Goal: Information Seeking & Learning: Learn about a topic

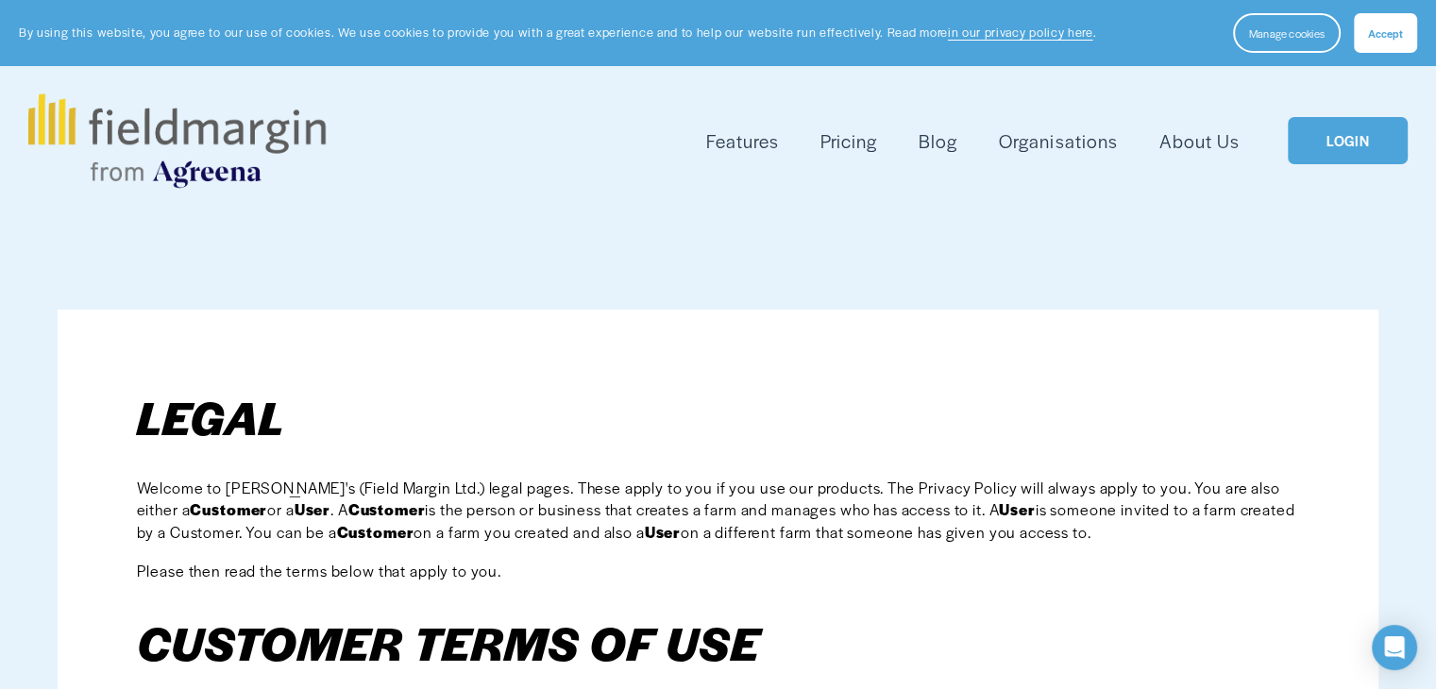
scroll to position [364, 0]
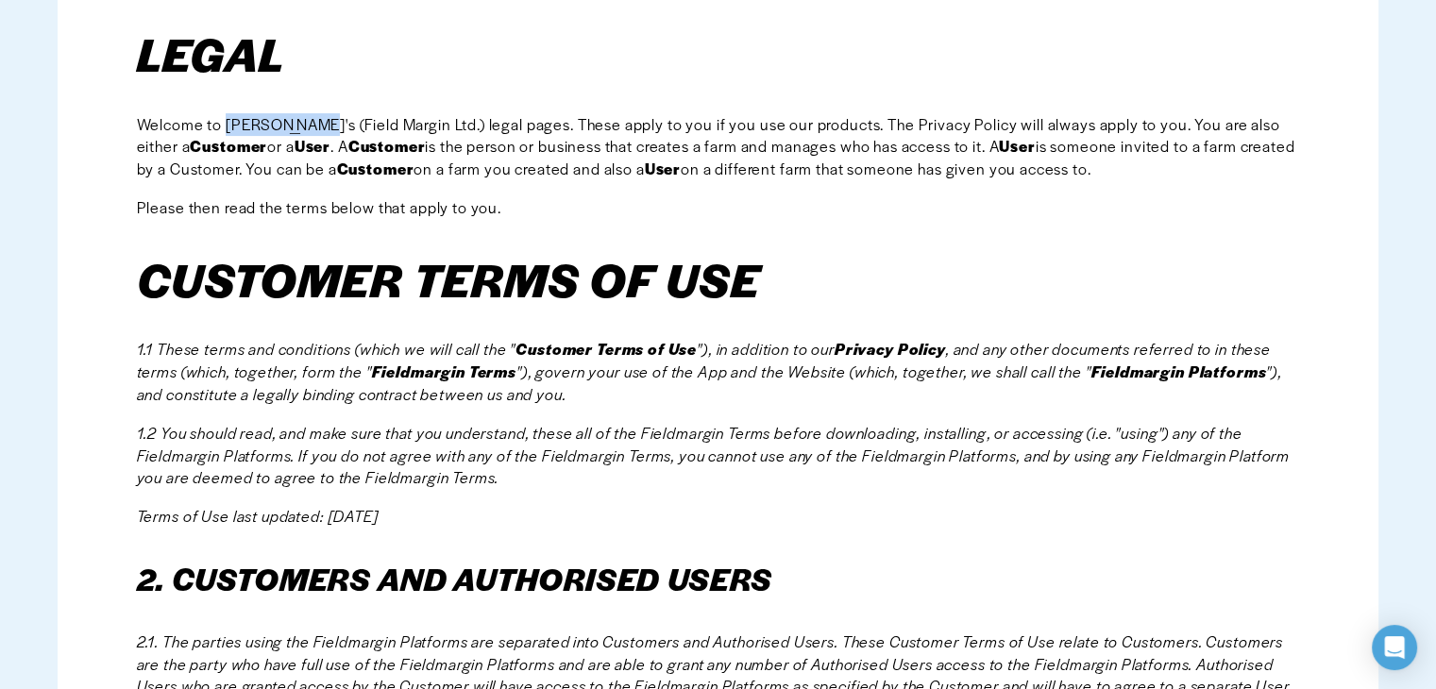
drag, startPoint x: 312, startPoint y: 119, endPoint x: 250, endPoint y: 195, distance: 97.3
copy span "Fieldmargin'"
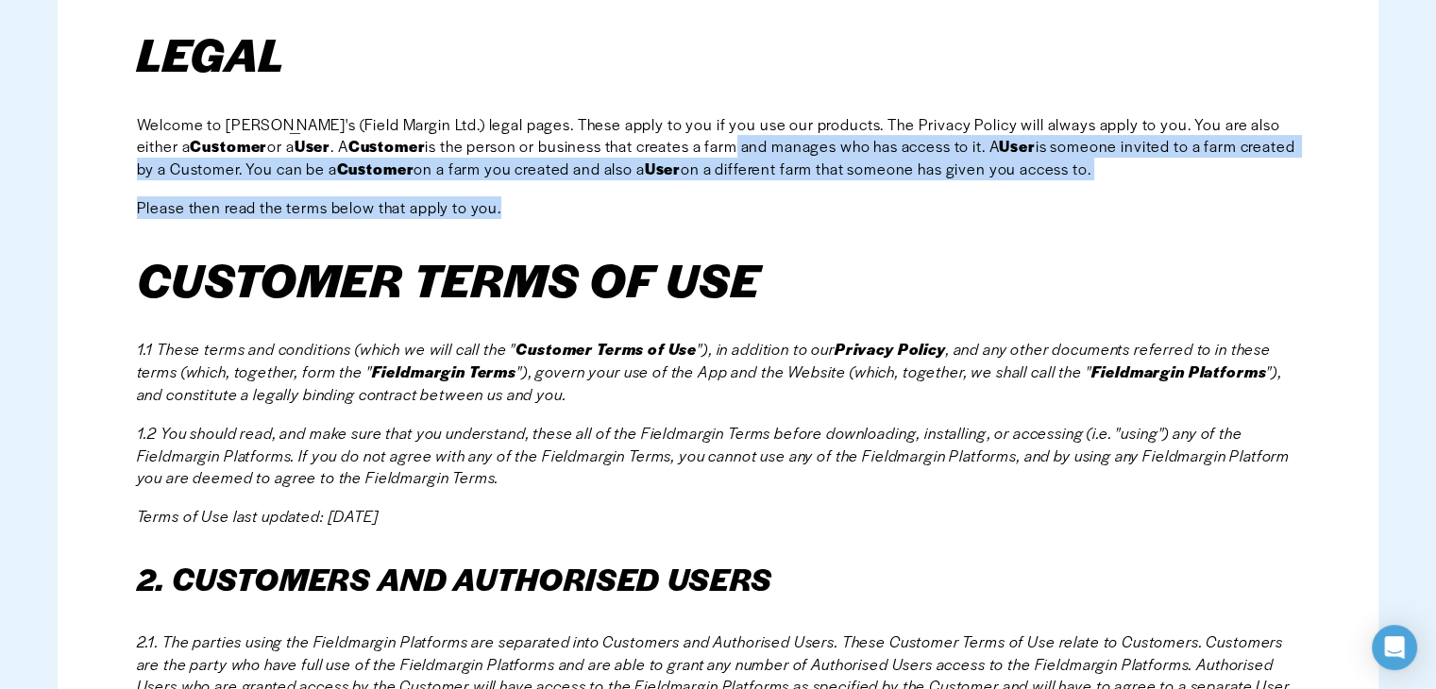
drag, startPoint x: 687, startPoint y: 140, endPoint x: 712, endPoint y: 182, distance: 49.1
click at [741, 207] on p "Please then read the terms below that apply to you." at bounding box center [718, 207] width 1163 height 23
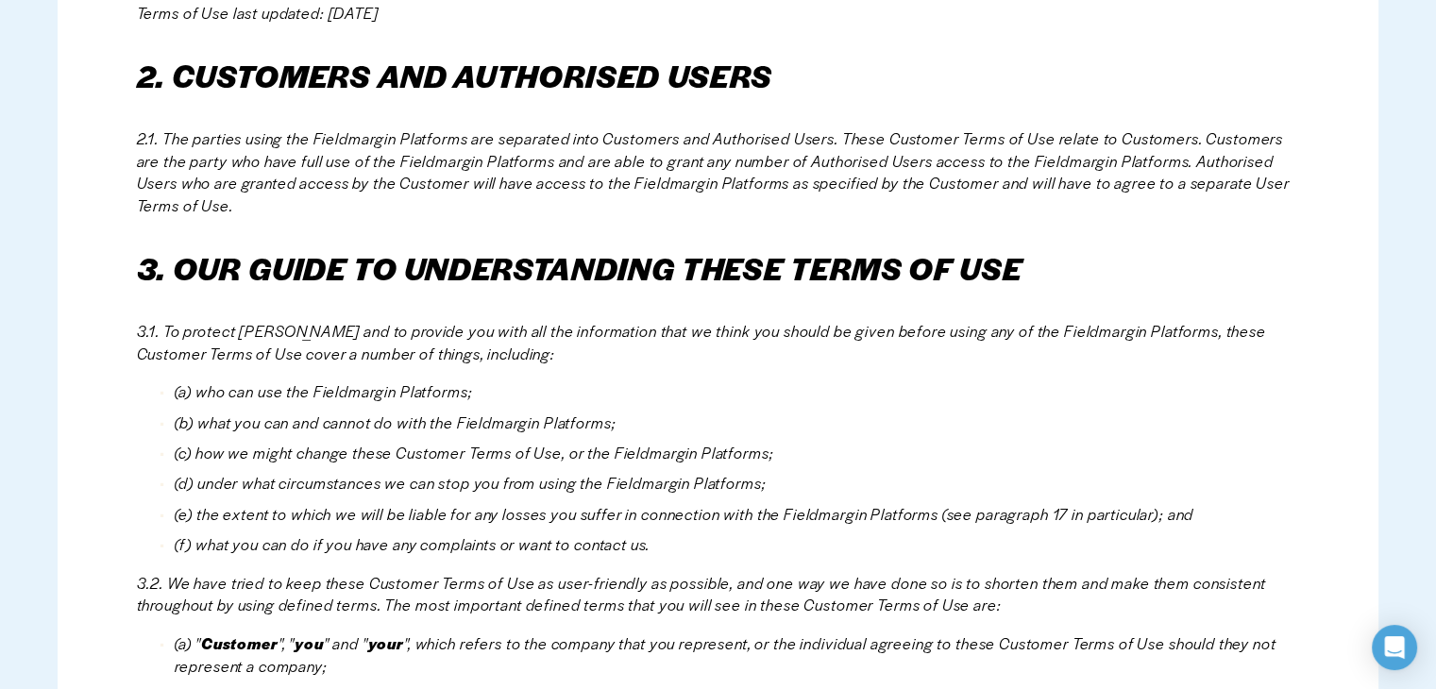
scroll to position [891, 0]
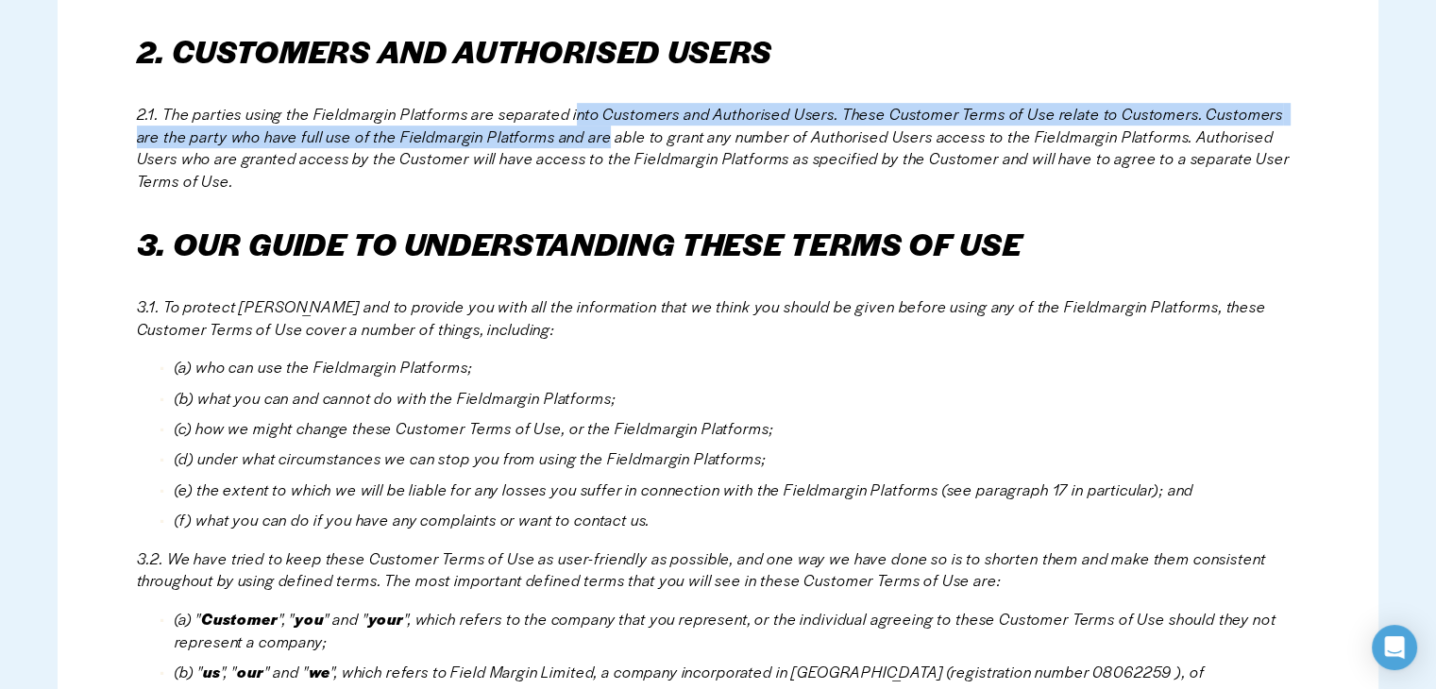
drag, startPoint x: 582, startPoint y: 114, endPoint x: 609, endPoint y: 138, distance: 36.2
click at [609, 138] on em "2.1. The parties using the Fieldmargin Platforms are separated into Customers a…" at bounding box center [715, 147] width 1157 height 89
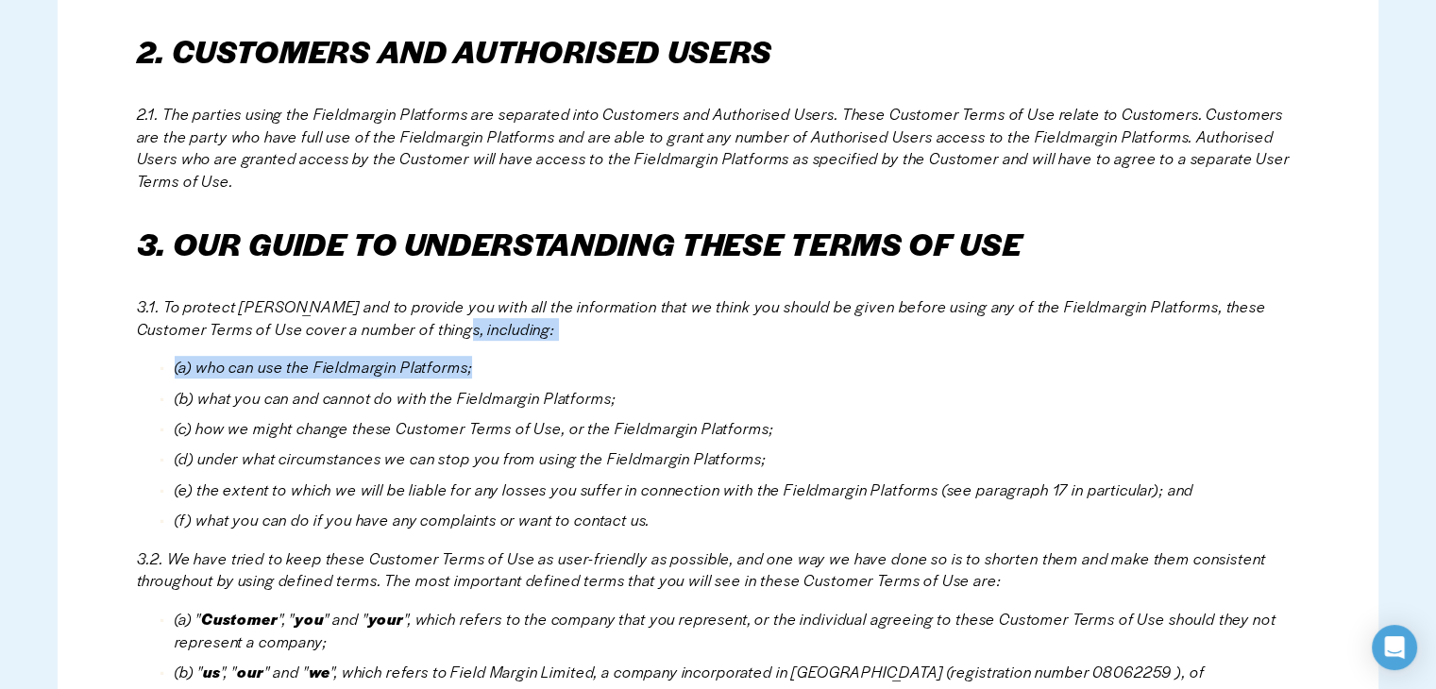
drag, startPoint x: 495, startPoint y: 328, endPoint x: 510, endPoint y: 345, distance: 22.7
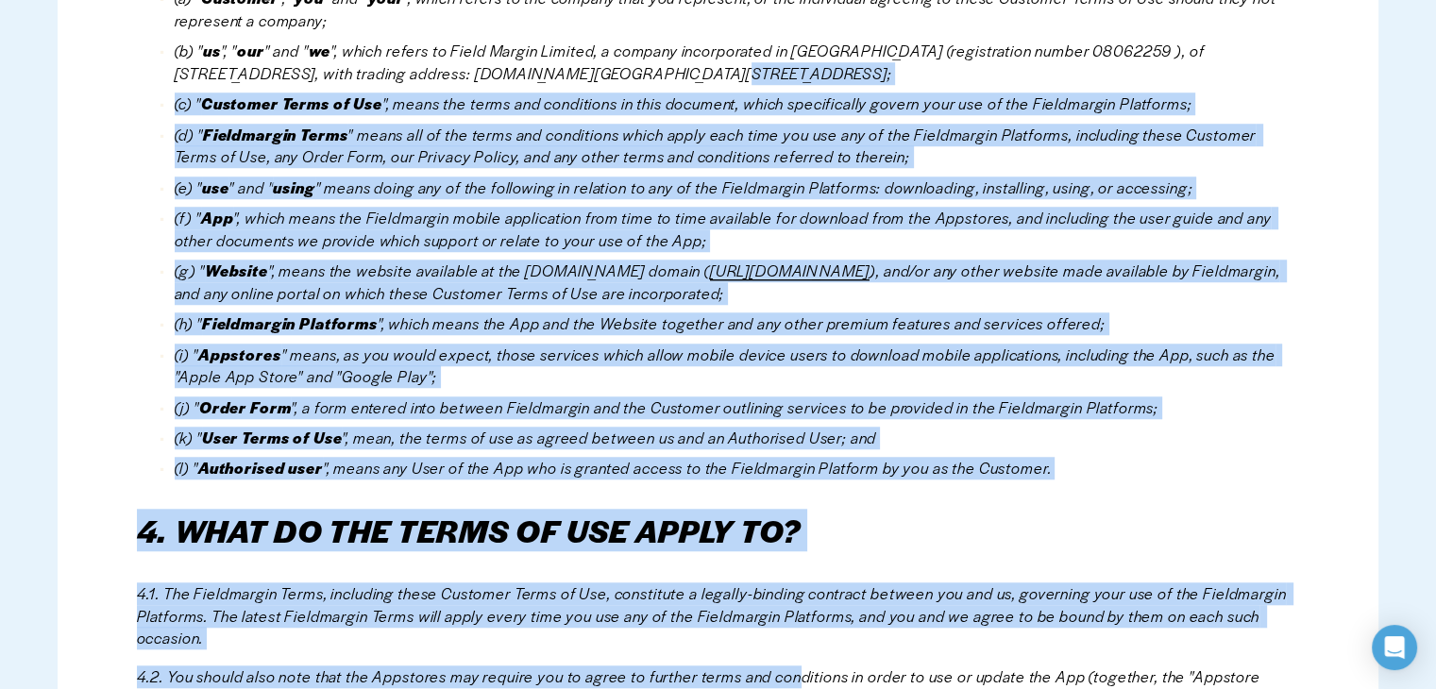
scroll to position [1556, 0]
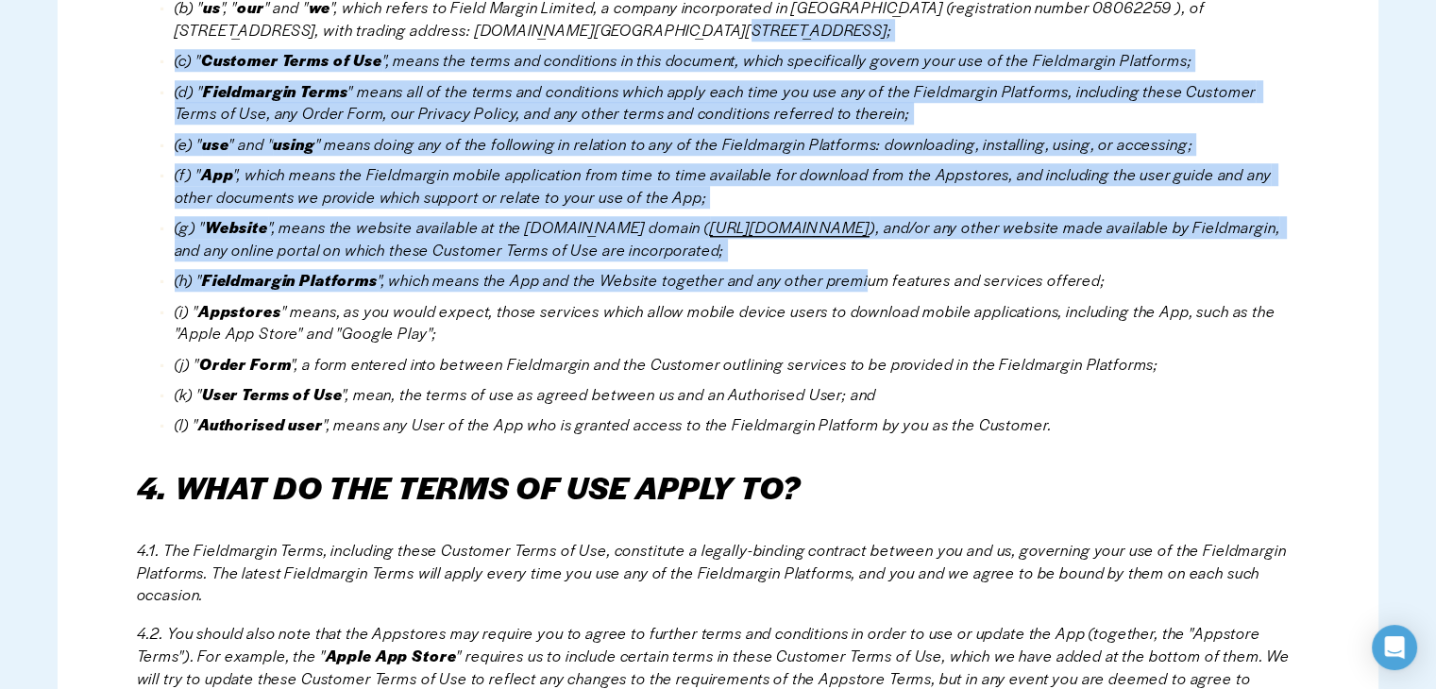
drag, startPoint x: 628, startPoint y: 542, endPoint x: 870, endPoint y: 265, distance: 367.4
click at [870, 265] on ul "(a) " Customer ", " you " and " your ", which refers to the company that you re…" at bounding box center [718, 189] width 1163 height 493
click at [1137, 246] on p "(g) " Website ", means the website available at the [DOMAIN_NAME] domain ( [URL…" at bounding box center [738, 238] width 1126 height 45
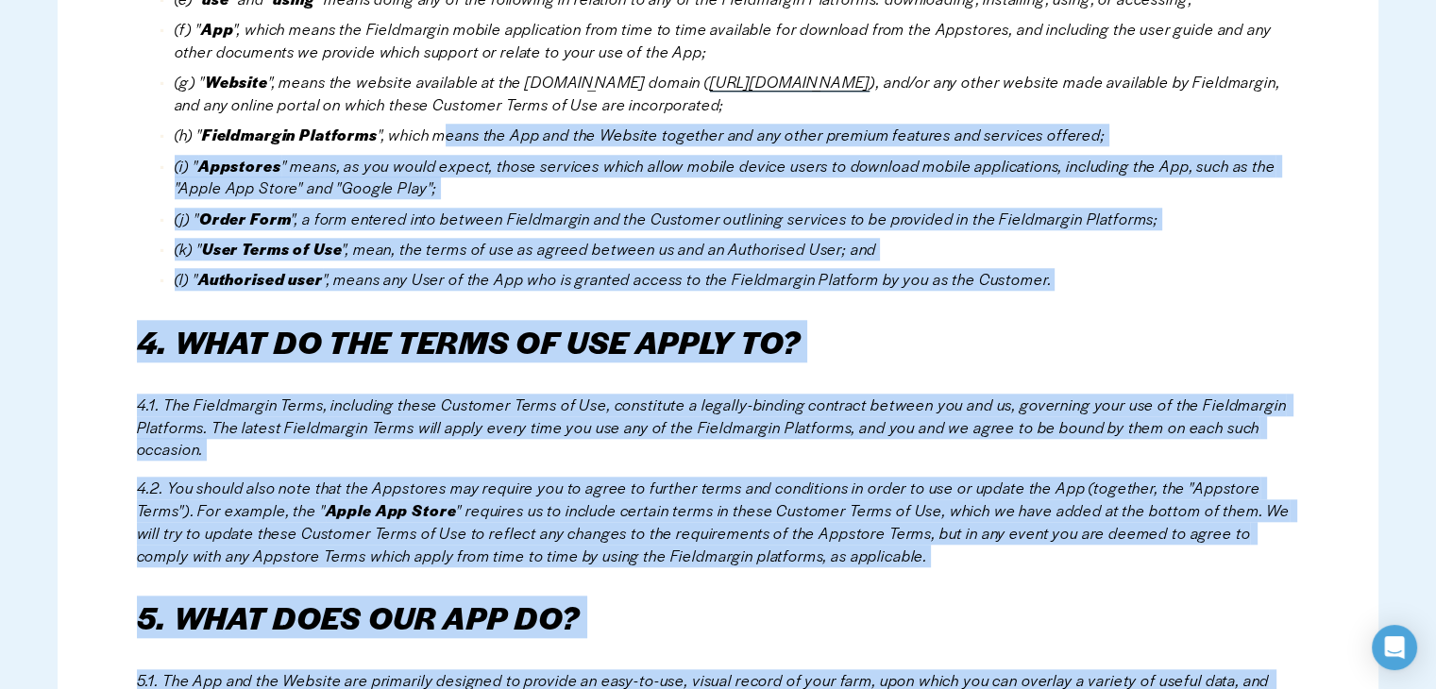
scroll to position [1826, 0]
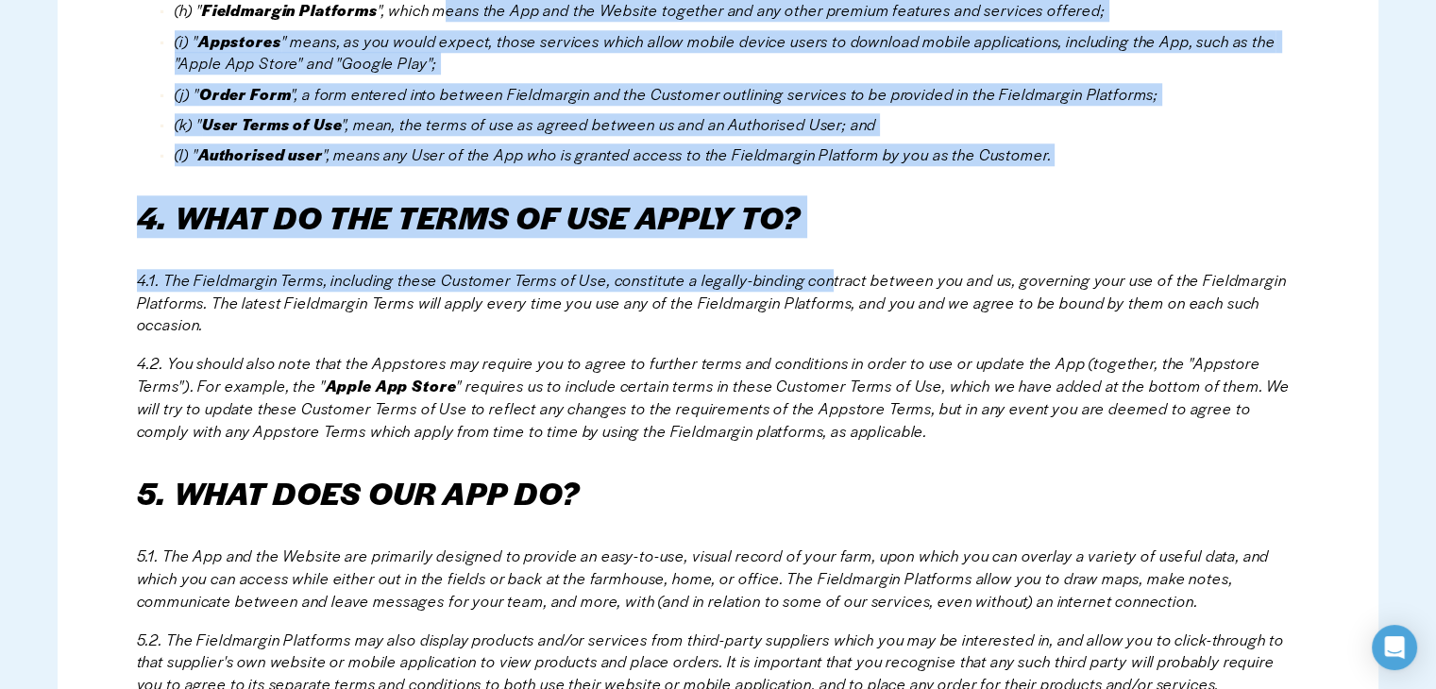
drag, startPoint x: 506, startPoint y: 271, endPoint x: 838, endPoint y: 262, distance: 331.6
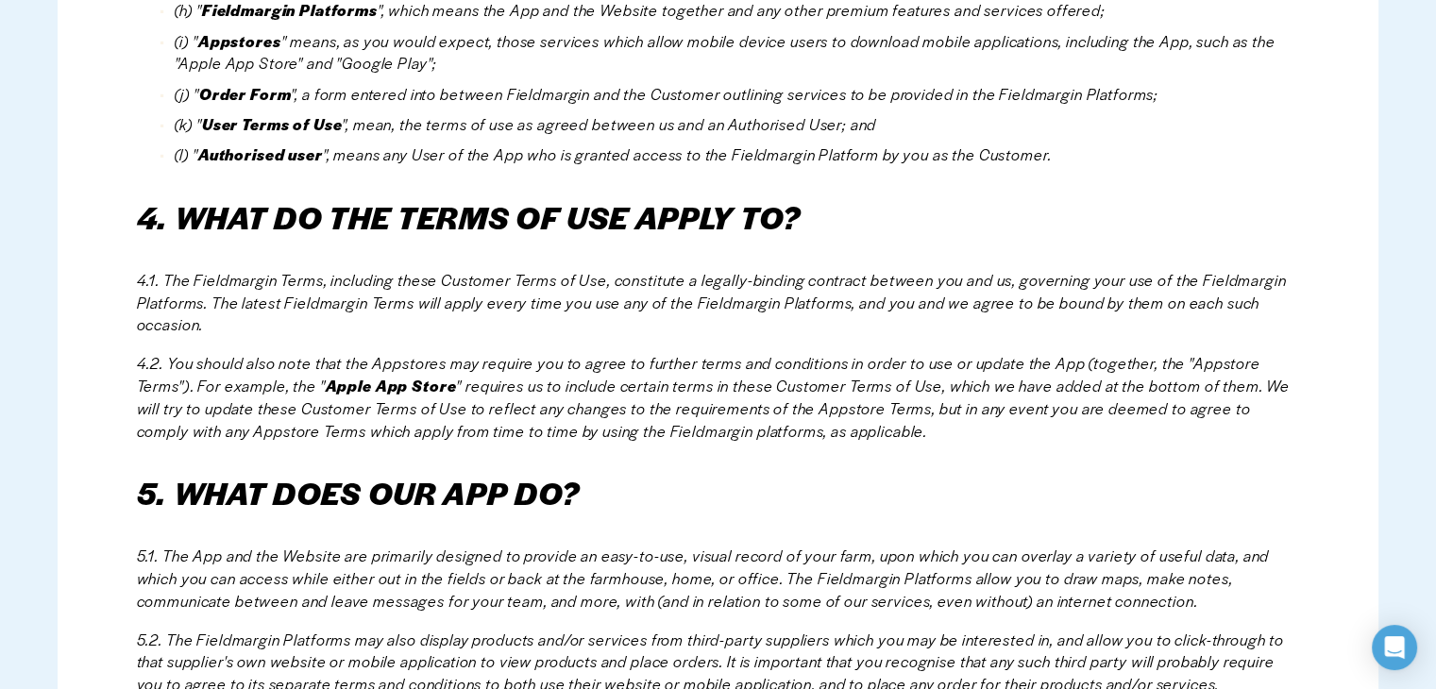
click at [782, 368] on em "4.2. You should also note that the Appstores may require you to agree to furthe…" at bounding box center [700, 374] width 1127 height 44
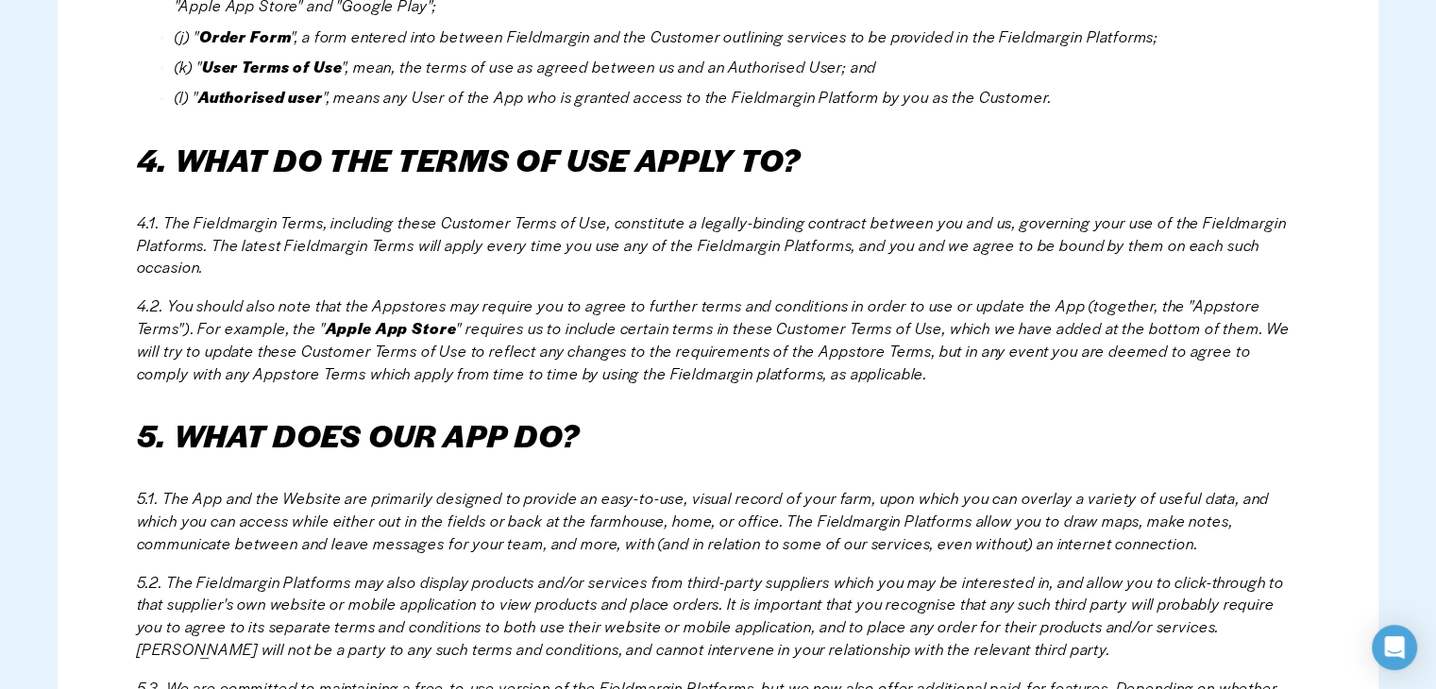
scroll to position [1907, 0]
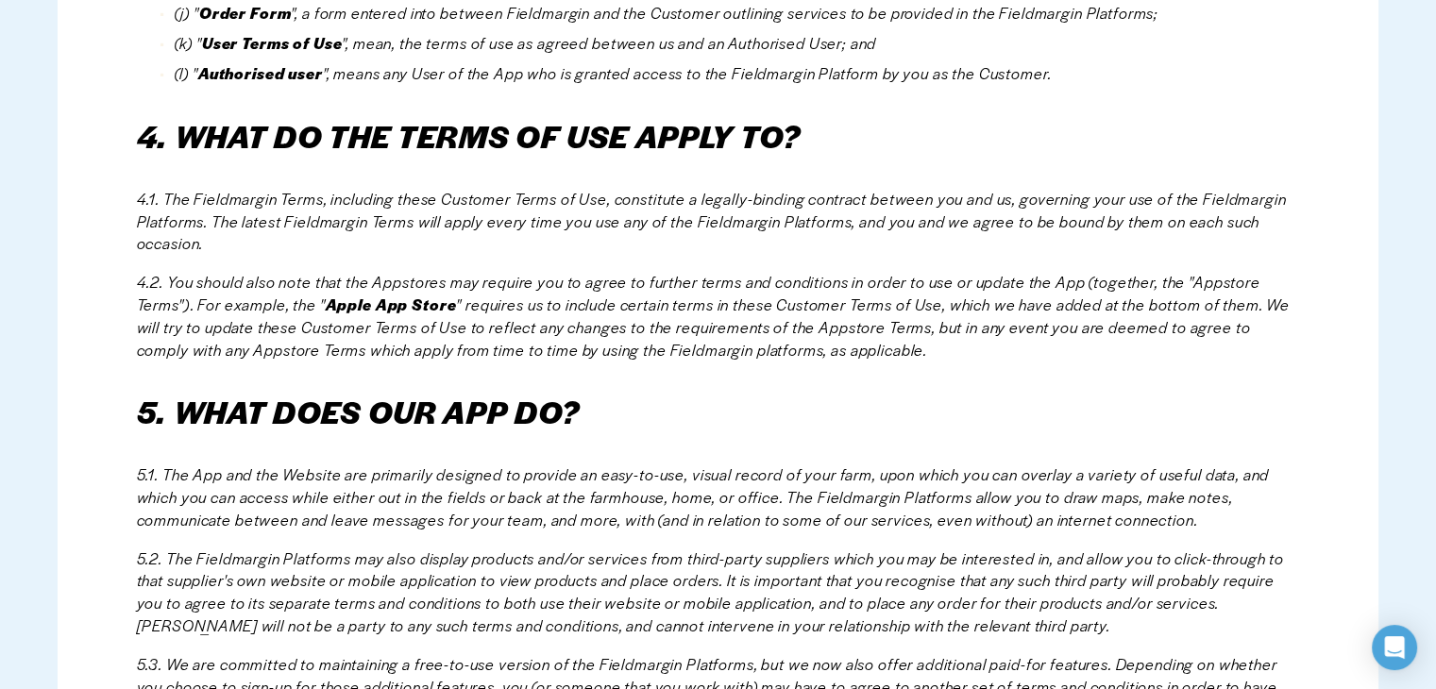
click at [648, 222] on em "4.1. The Fieldmargin Terms, including these Customer Terms of Use, constitute a…" at bounding box center [714, 221] width 1154 height 67
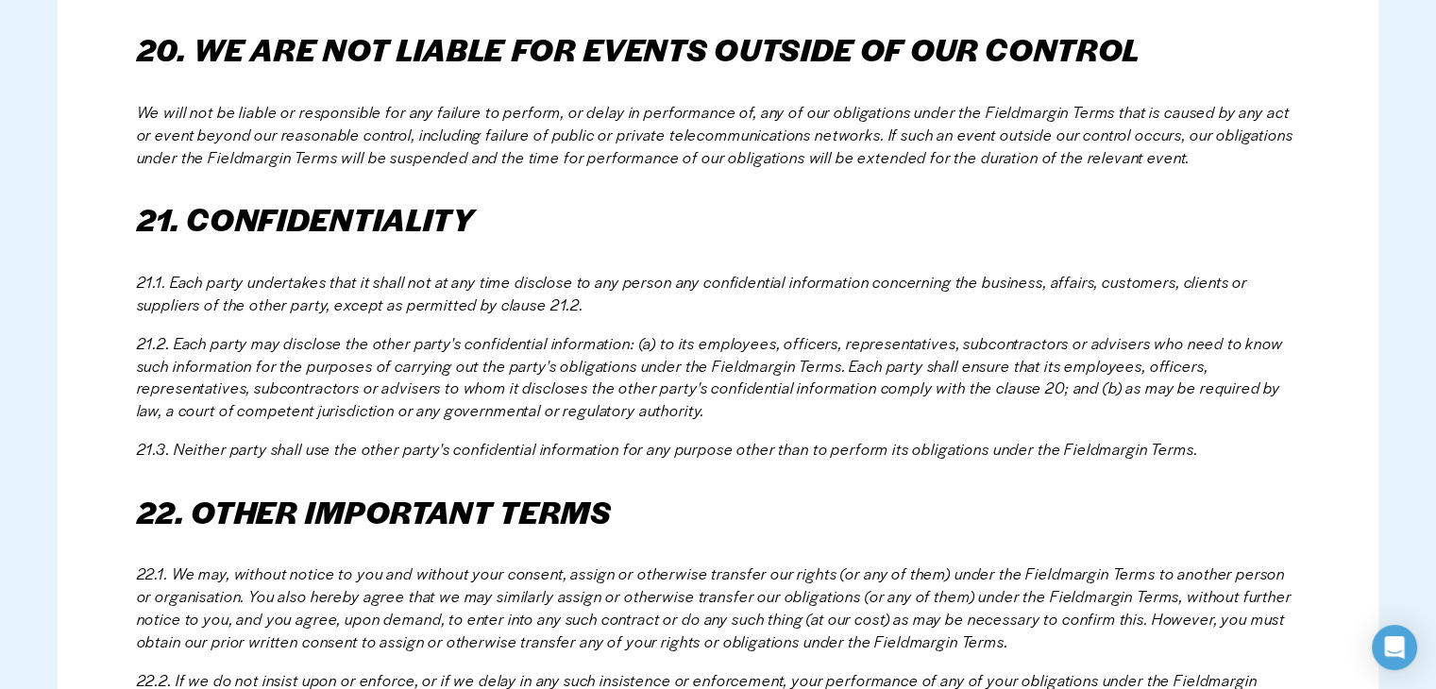
scroll to position [2122, 0]
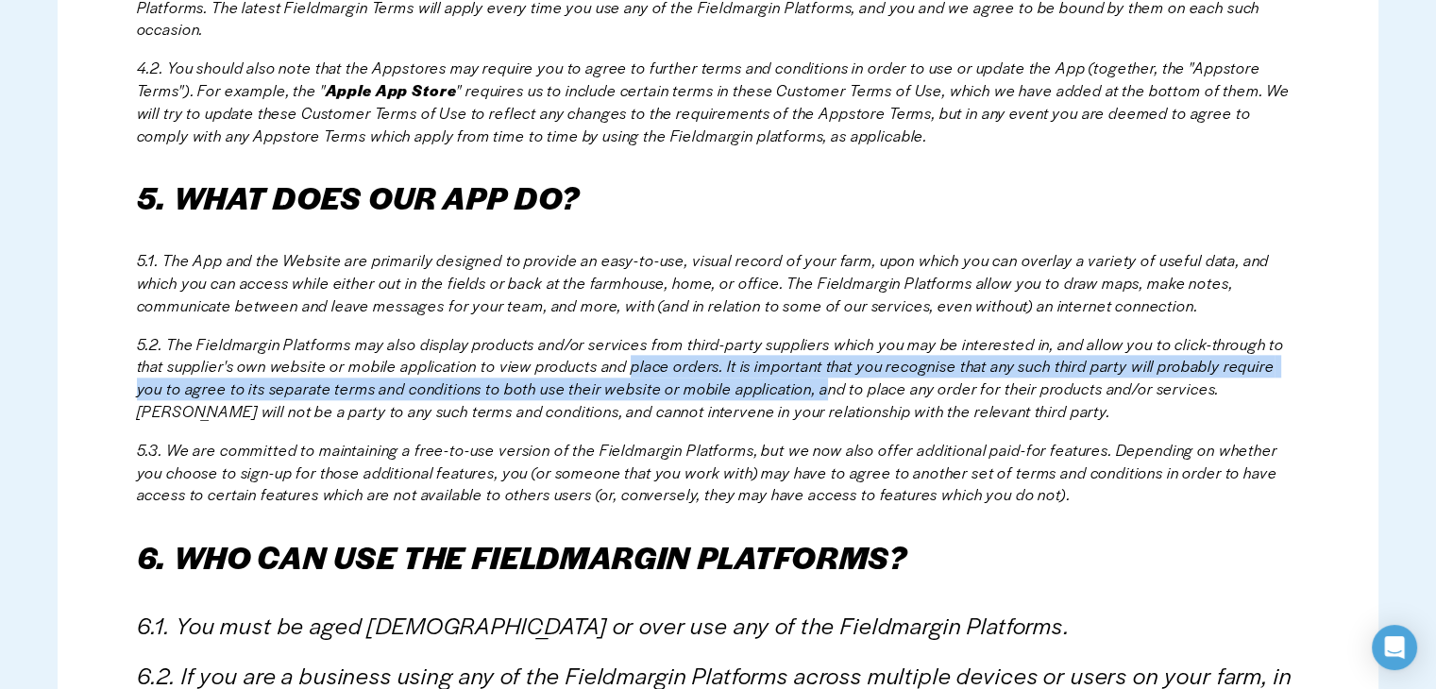
drag, startPoint x: 665, startPoint y: 374, endPoint x: 828, endPoint y: 390, distance: 164.1
click at [828, 390] on em "5.2. The Fieldmargin Platforms may also display products and/or services from t…" at bounding box center [712, 377] width 1151 height 89
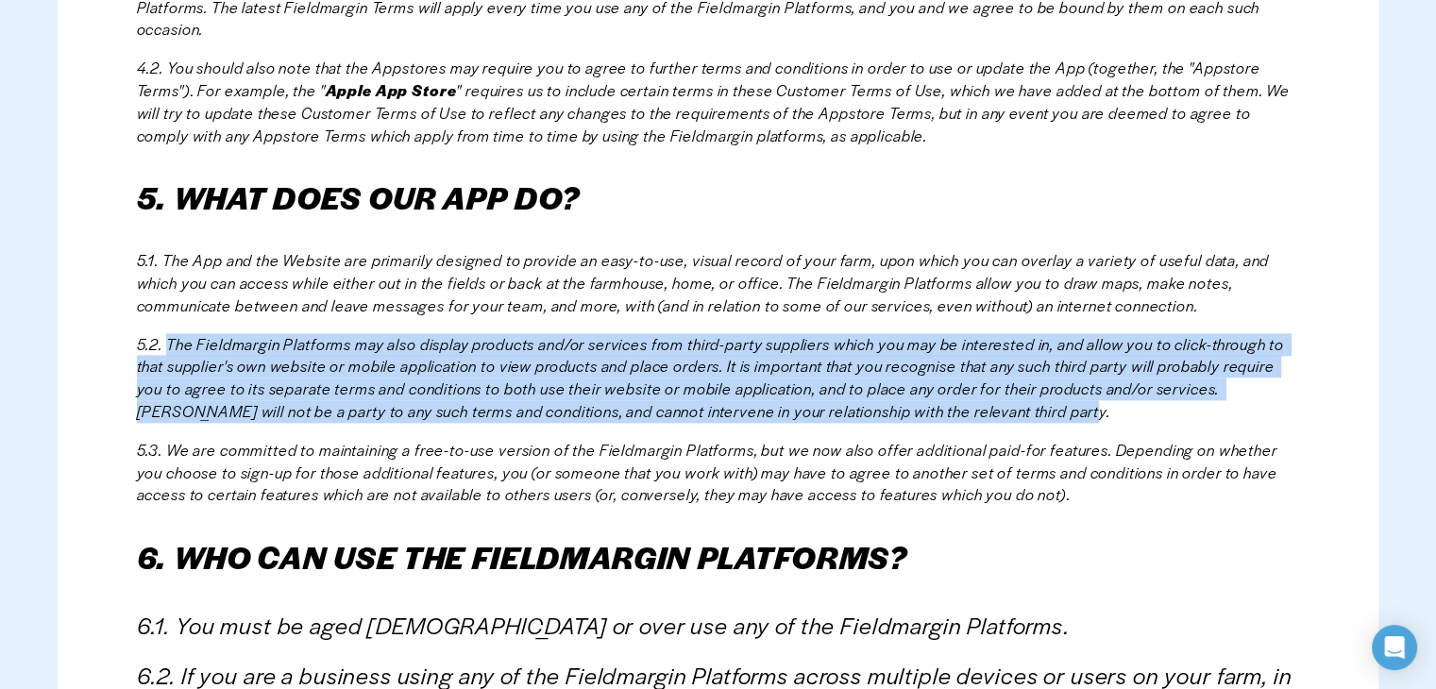
drag, startPoint x: 1118, startPoint y: 420, endPoint x: 168, endPoint y: 327, distance: 954.5
copy em "The Fieldmargin Platforms may also display products and/or services from third-…"
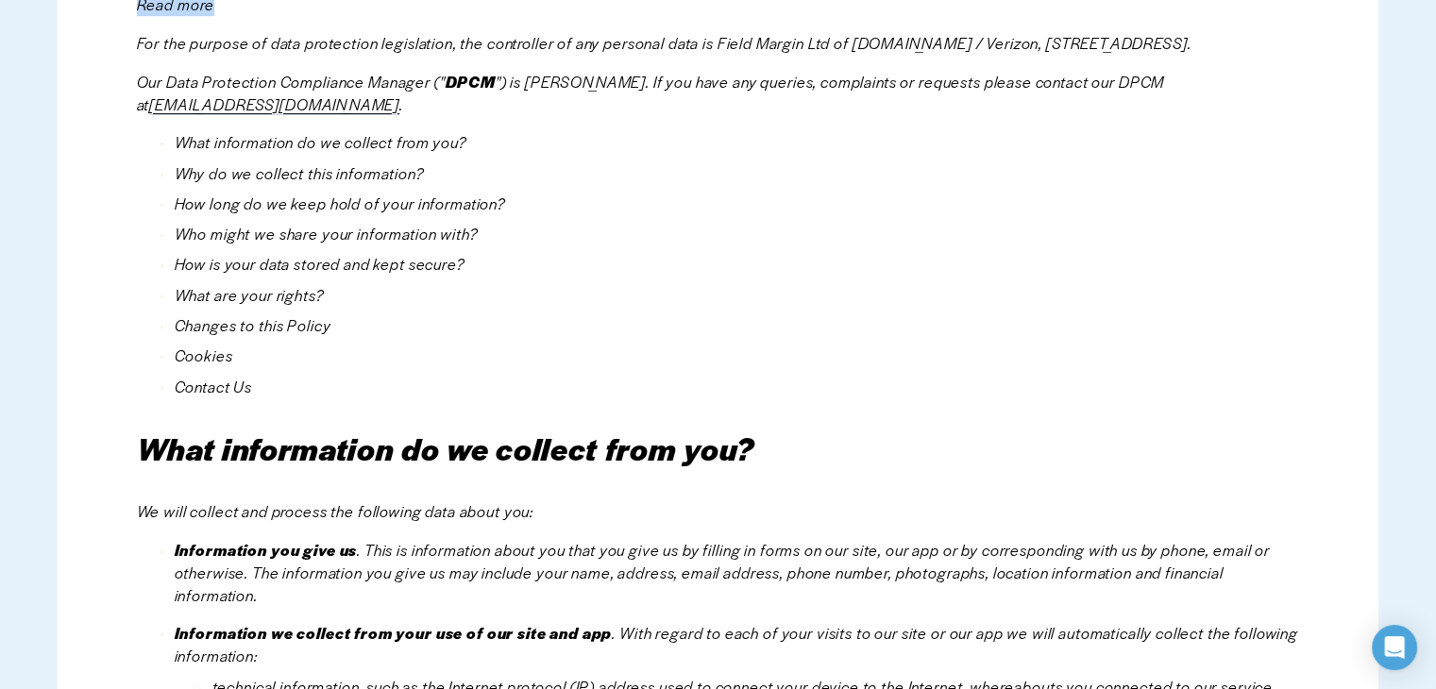
scroll to position [15063, 0]
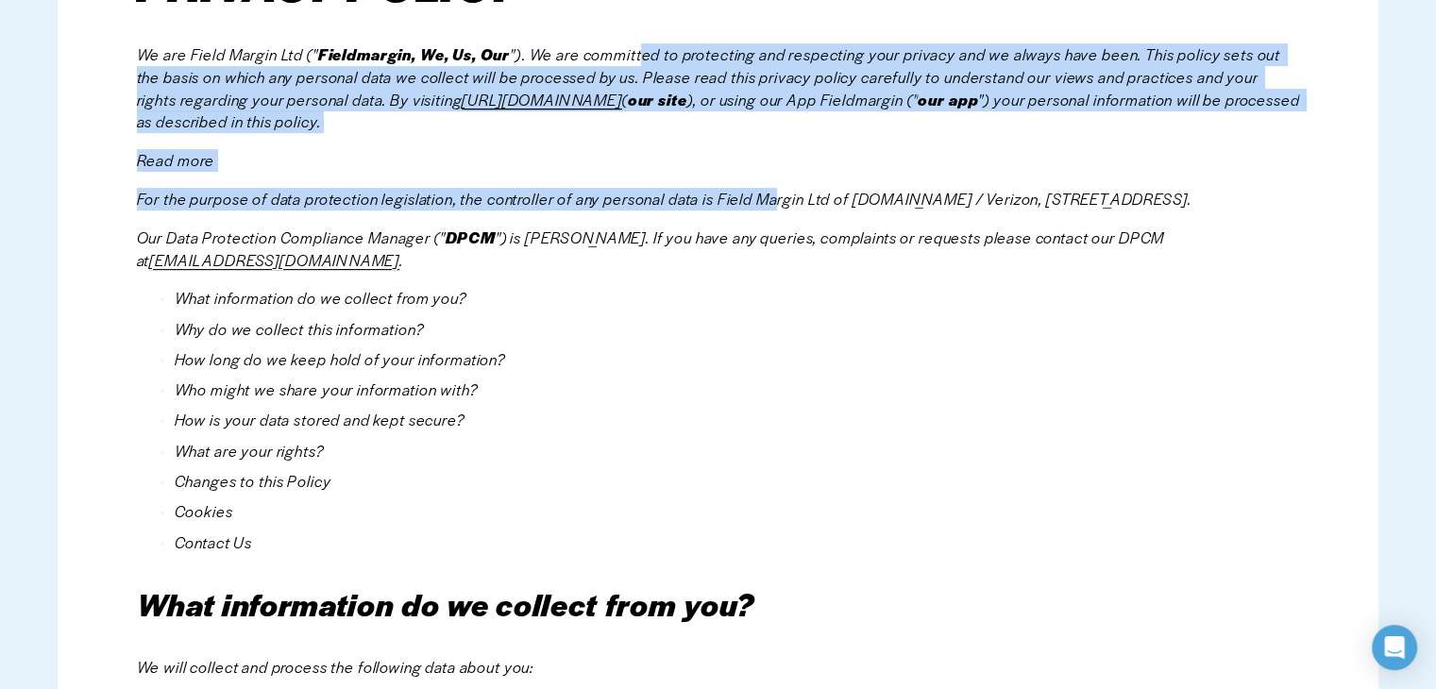
drag, startPoint x: 650, startPoint y: 412, endPoint x: 782, endPoint y: 178, distance: 268.1
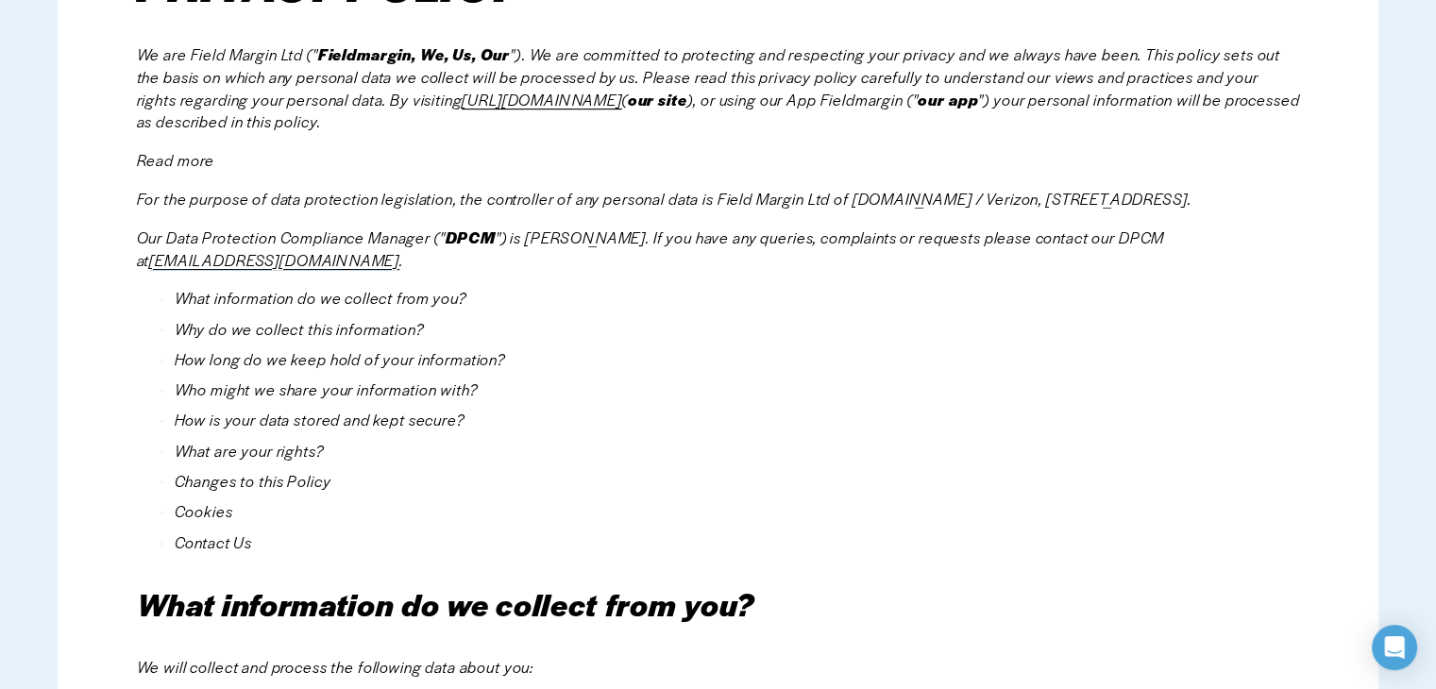
click at [843, 246] on em "") is [PERSON_NAME]. If you have any queries, complaints or requests please con…" at bounding box center [652, 249] width 1031 height 44
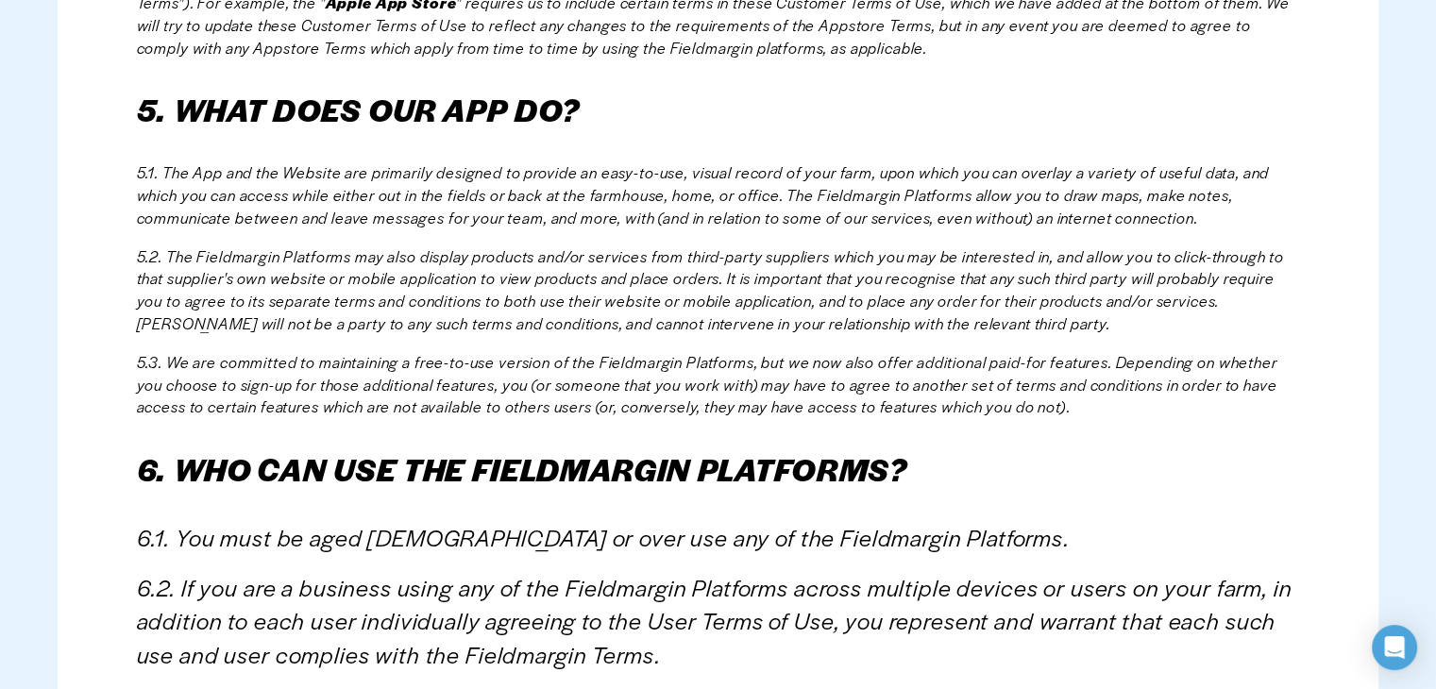
scroll to position [2186, 0]
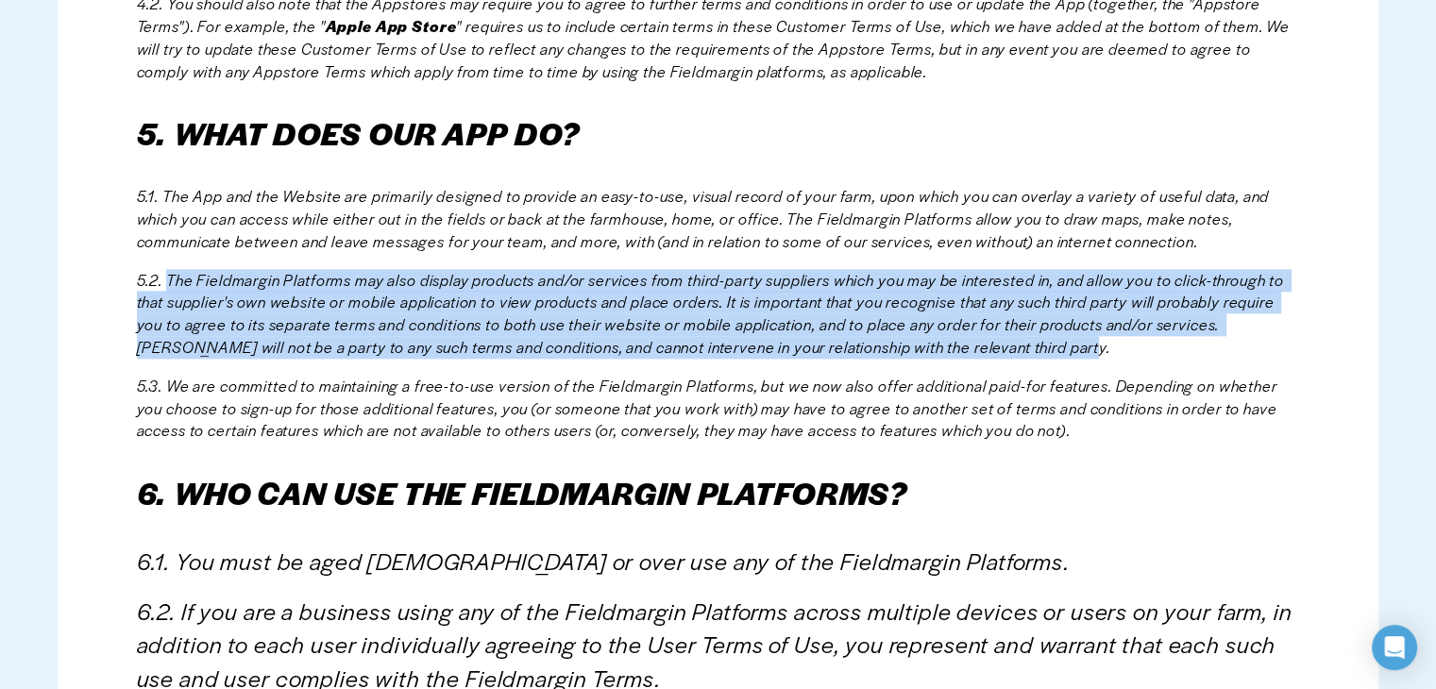
drag, startPoint x: 1069, startPoint y: 346, endPoint x: 169, endPoint y: 286, distance: 901.9
click at [169, 286] on p "5.2. The Fieldmargin Platforms may also display products and/or services from t…" at bounding box center [718, 314] width 1163 height 90
copy em "The Fieldmargin Platforms may also display products and/or services from third-…"
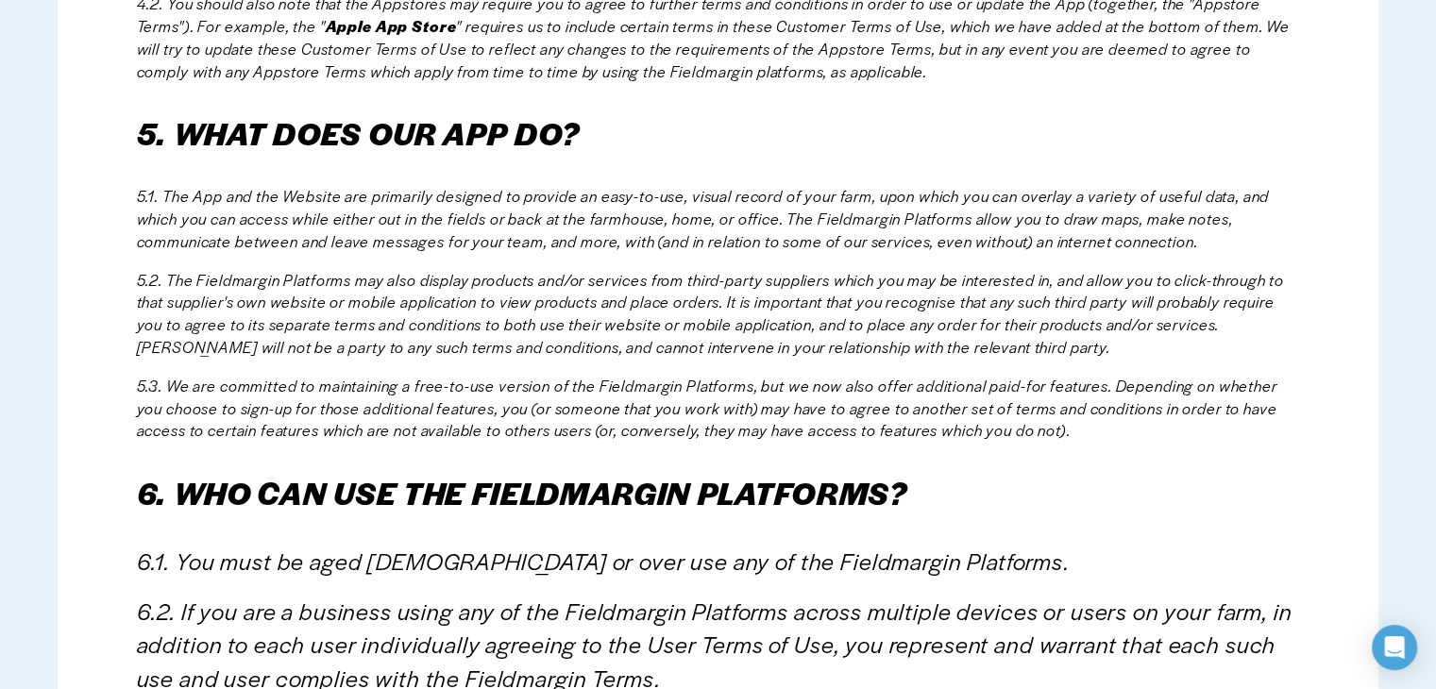
scroll to position [3513, 0]
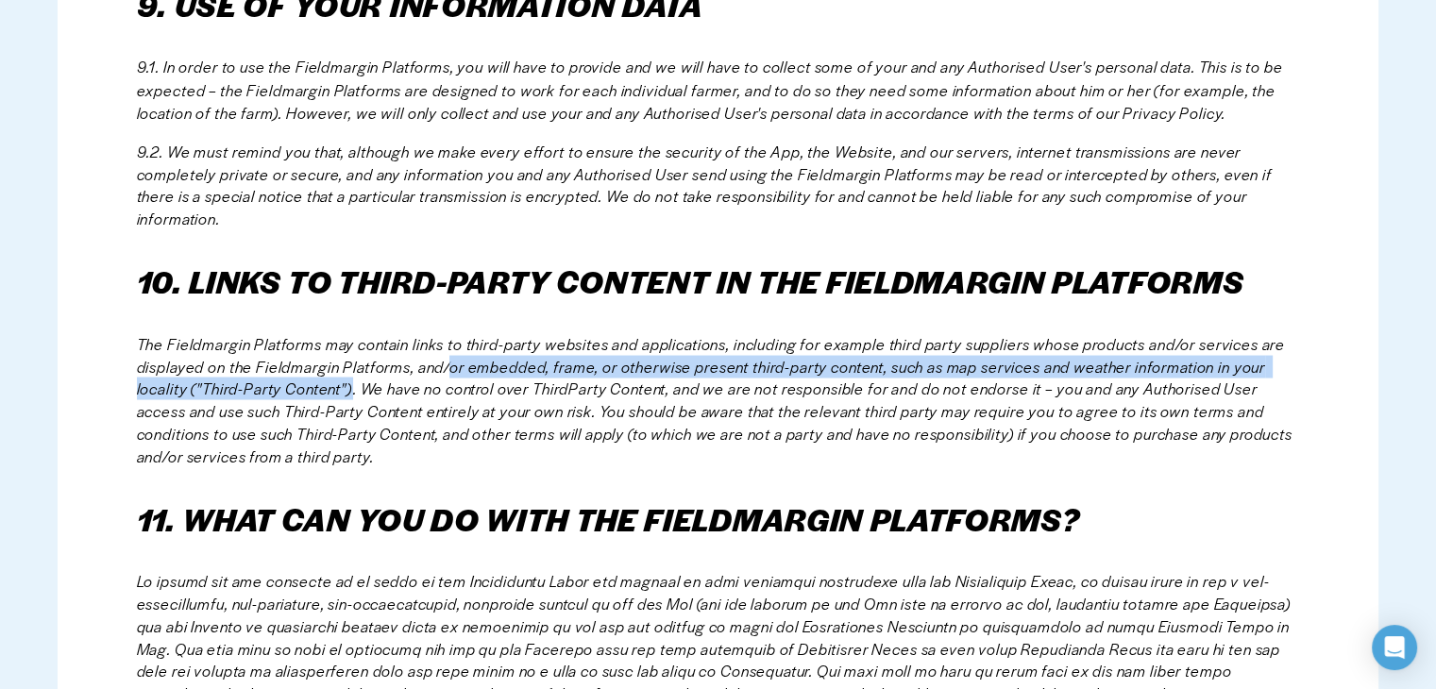
drag, startPoint x: 455, startPoint y: 364, endPoint x: 356, endPoint y: 382, distance: 100.9
click at [356, 382] on em "The Fieldmargin Platforms may contain links to third-party websites and applica…" at bounding box center [717, 399] width 1160 height 134
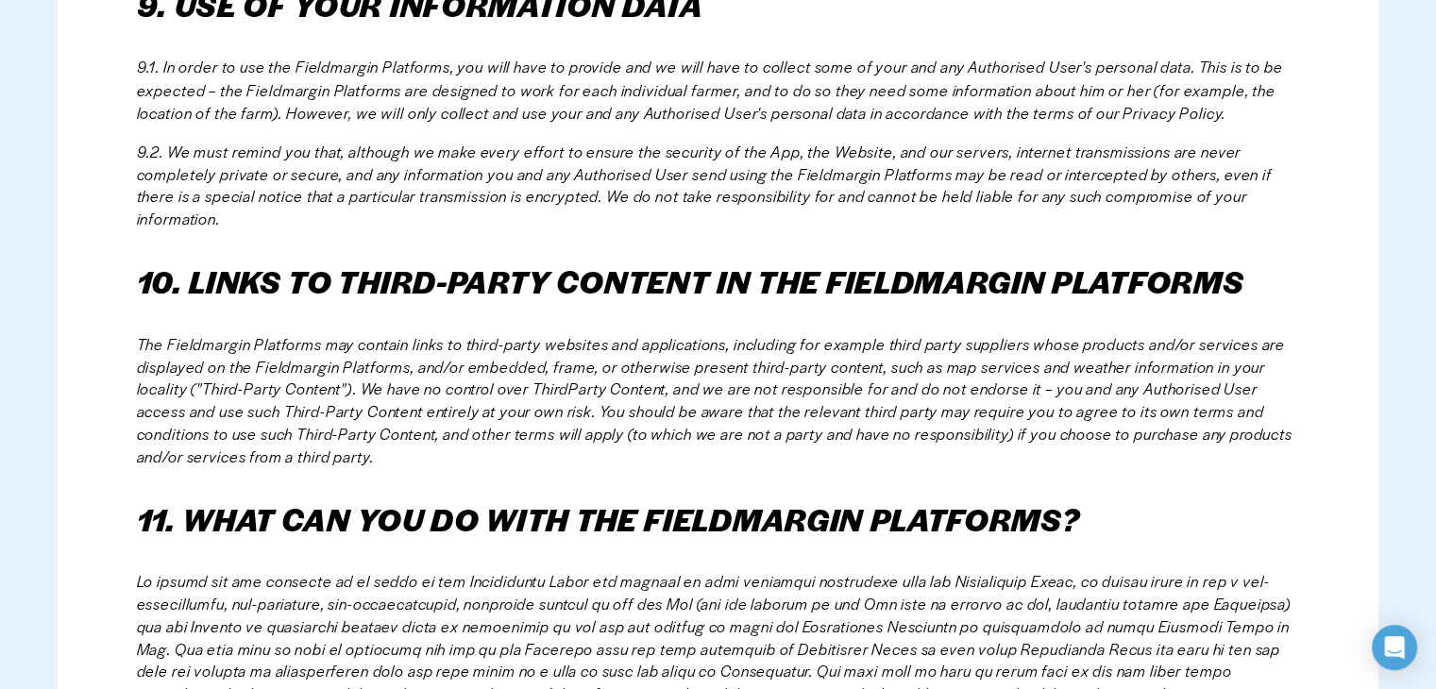
click at [298, 401] on em "The Fieldmargin Platforms may contain links to third-party websites and applica…" at bounding box center [717, 399] width 1160 height 134
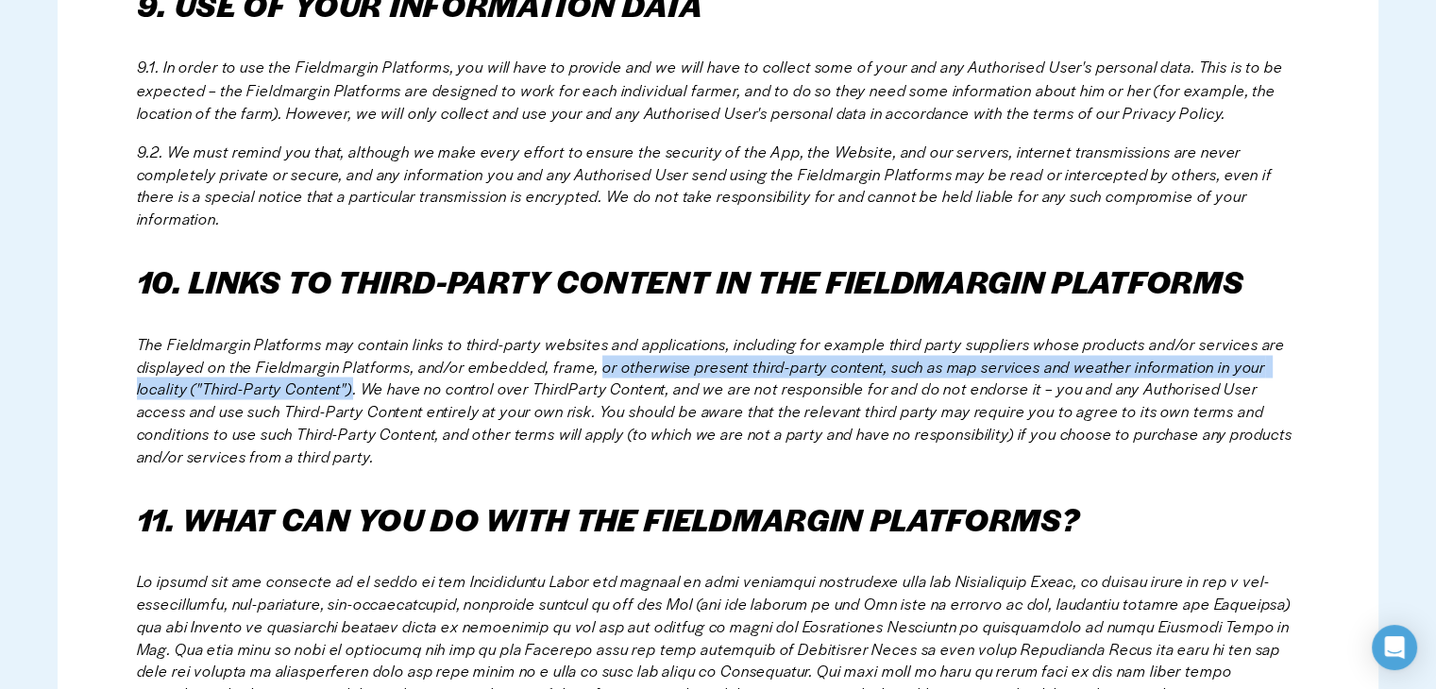
drag, startPoint x: 357, startPoint y: 393, endPoint x: 605, endPoint y: 369, distance: 249.5
click at [604, 369] on em "The Fieldmargin Platforms may contain links to third-party websites and applica…" at bounding box center [717, 399] width 1160 height 134
copy em "or otherwise present third-party content, such as map services and weather info…"
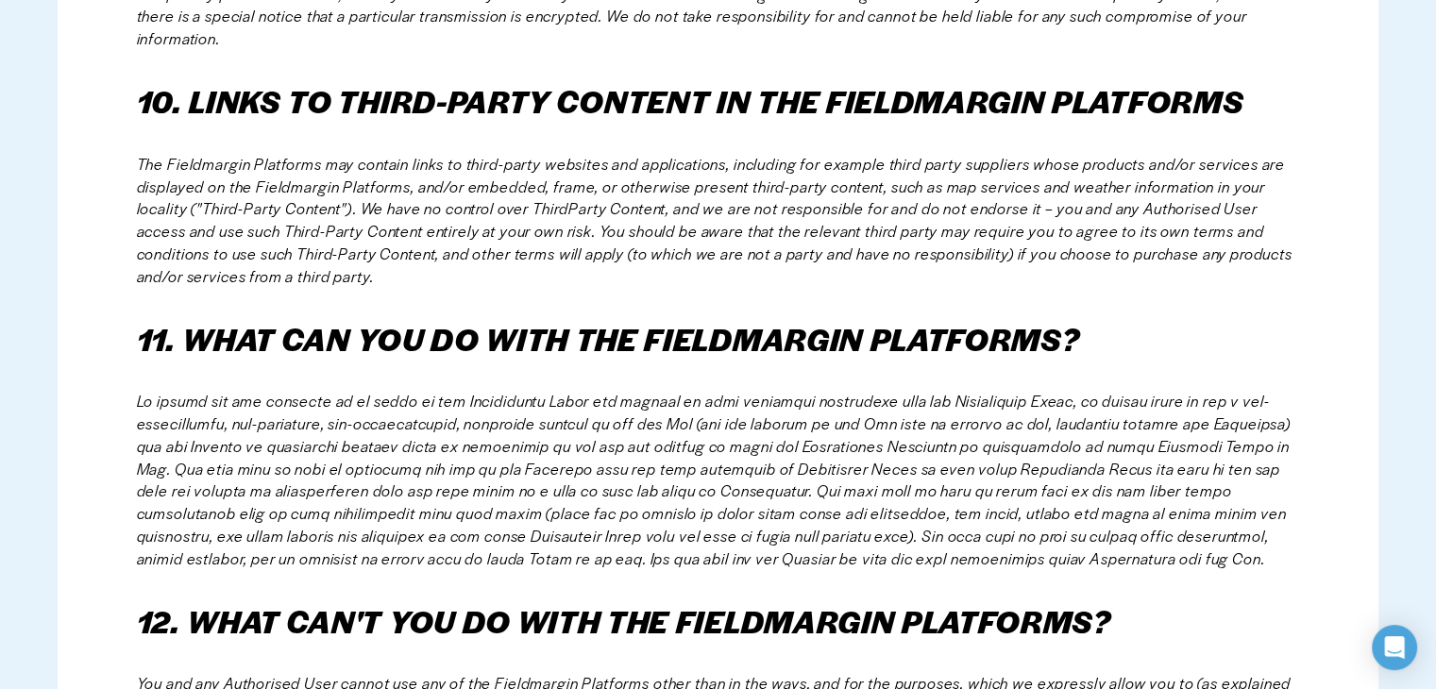
scroll to position [3740, 0]
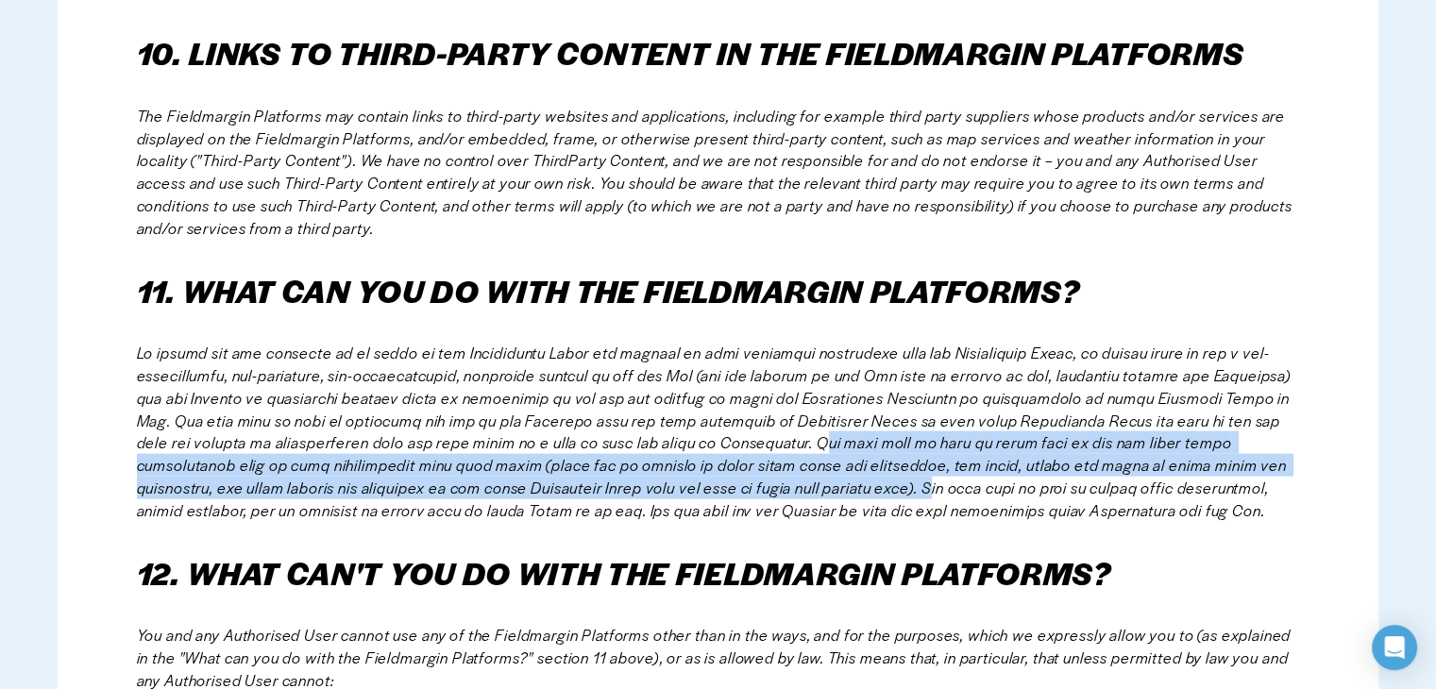
drag, startPoint x: 992, startPoint y: 492, endPoint x: 934, endPoint y: 441, distance: 77.6
click at [937, 441] on em at bounding box center [716, 431] width 1158 height 179
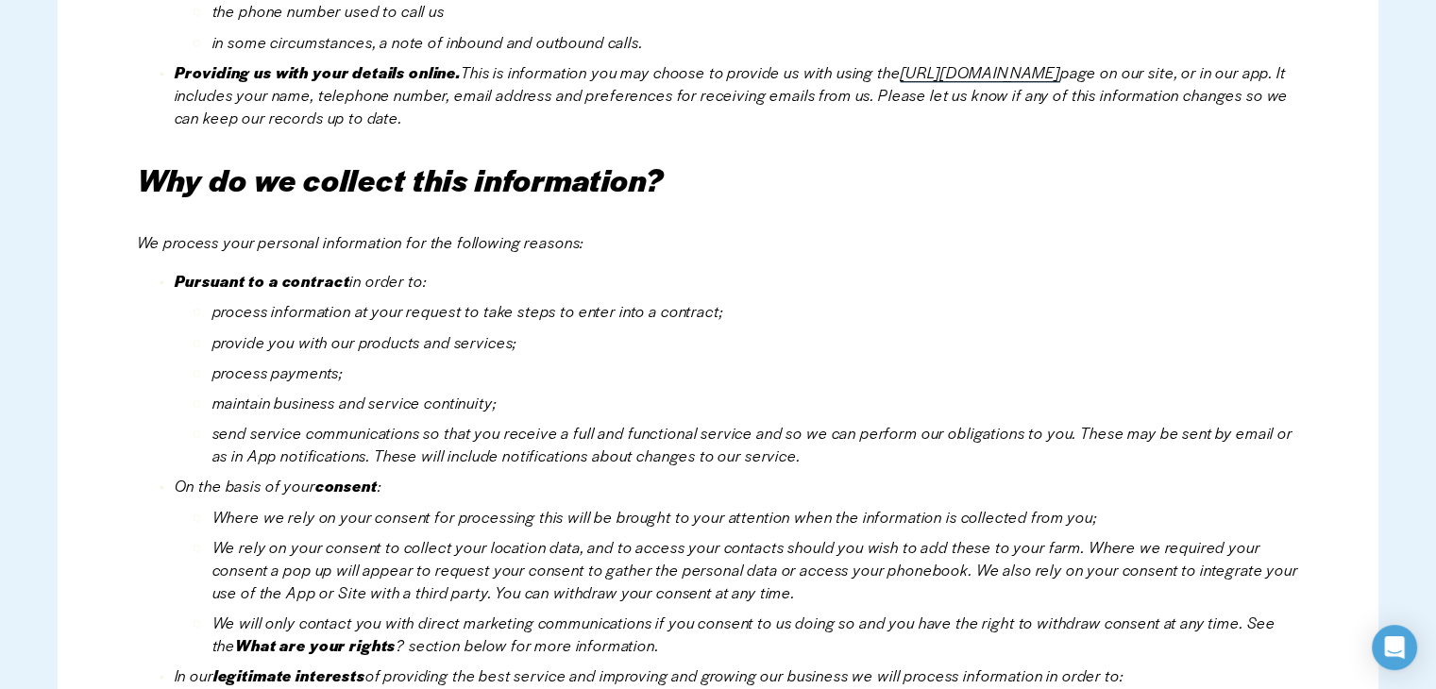
scroll to position [16135, 0]
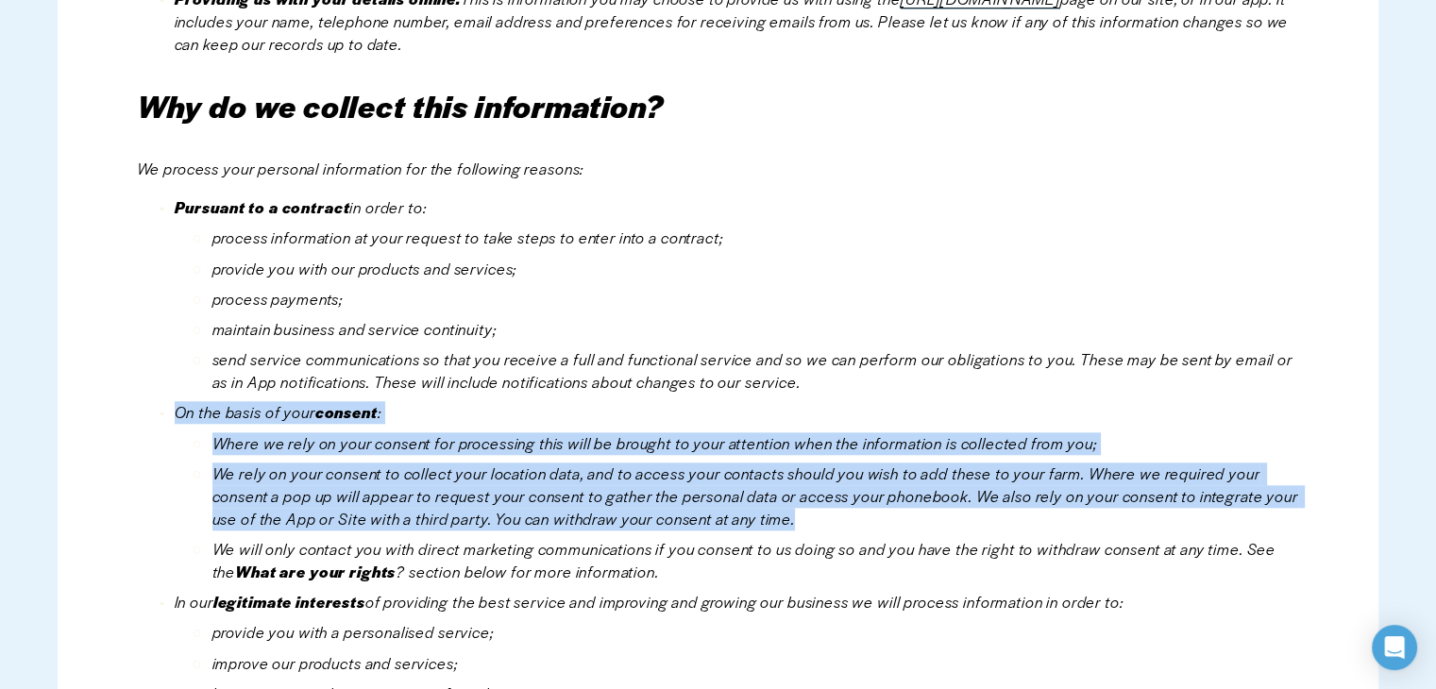
drag, startPoint x: 839, startPoint y: 532, endPoint x: 150, endPoint y: 404, distance: 700.1
click at [175, 404] on li "On the basis of your consent : Where we rely on your consent for processing thi…" at bounding box center [738, 491] width 1126 height 181
copy li "On the basis of your consent : Where we rely on your consent for processing thi…"
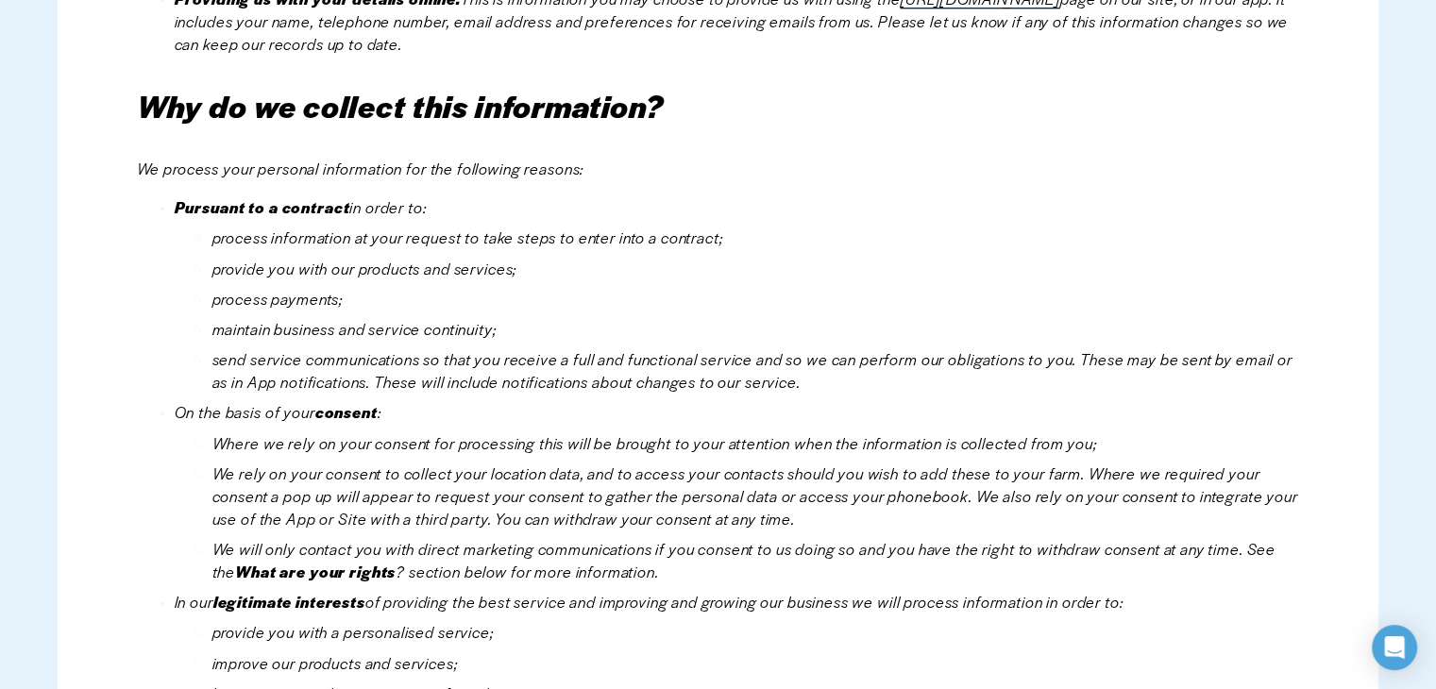
scroll to position [17363, 0]
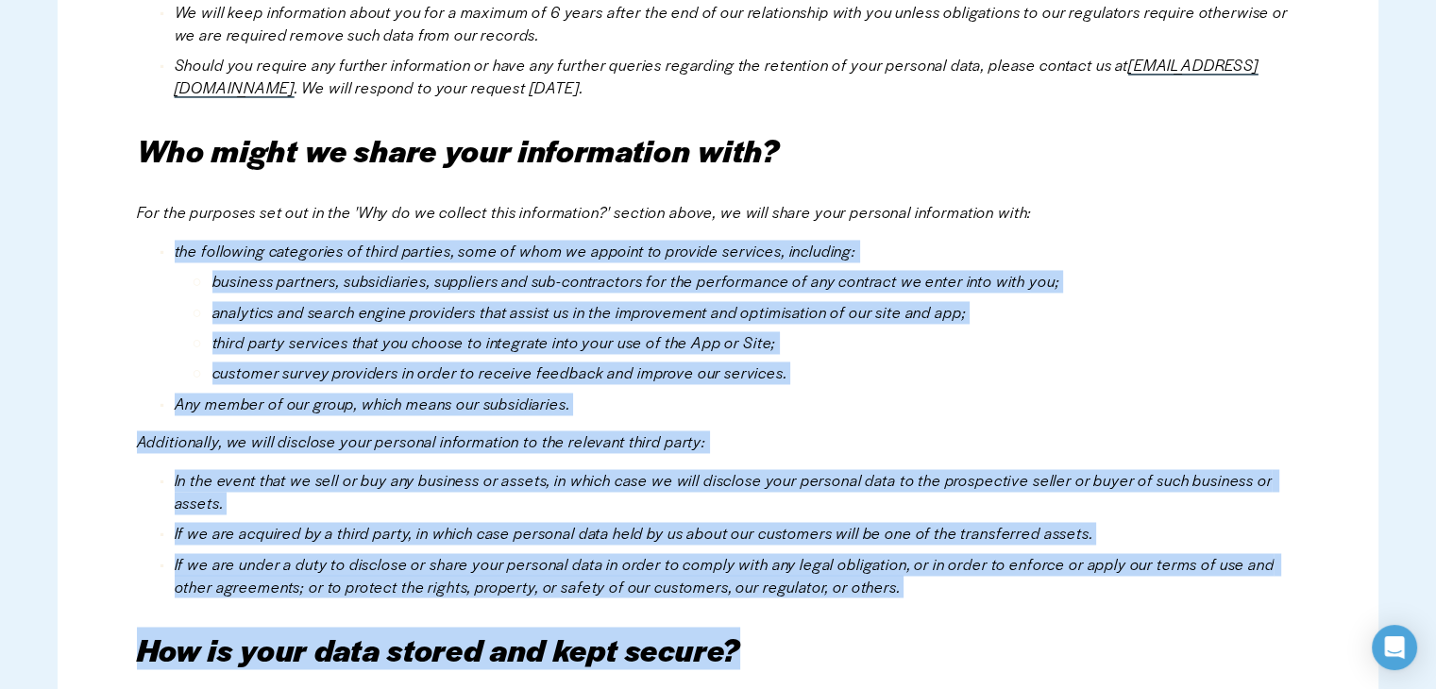
drag, startPoint x: 928, startPoint y: 601, endPoint x: 106, endPoint y: 231, distance: 901.5
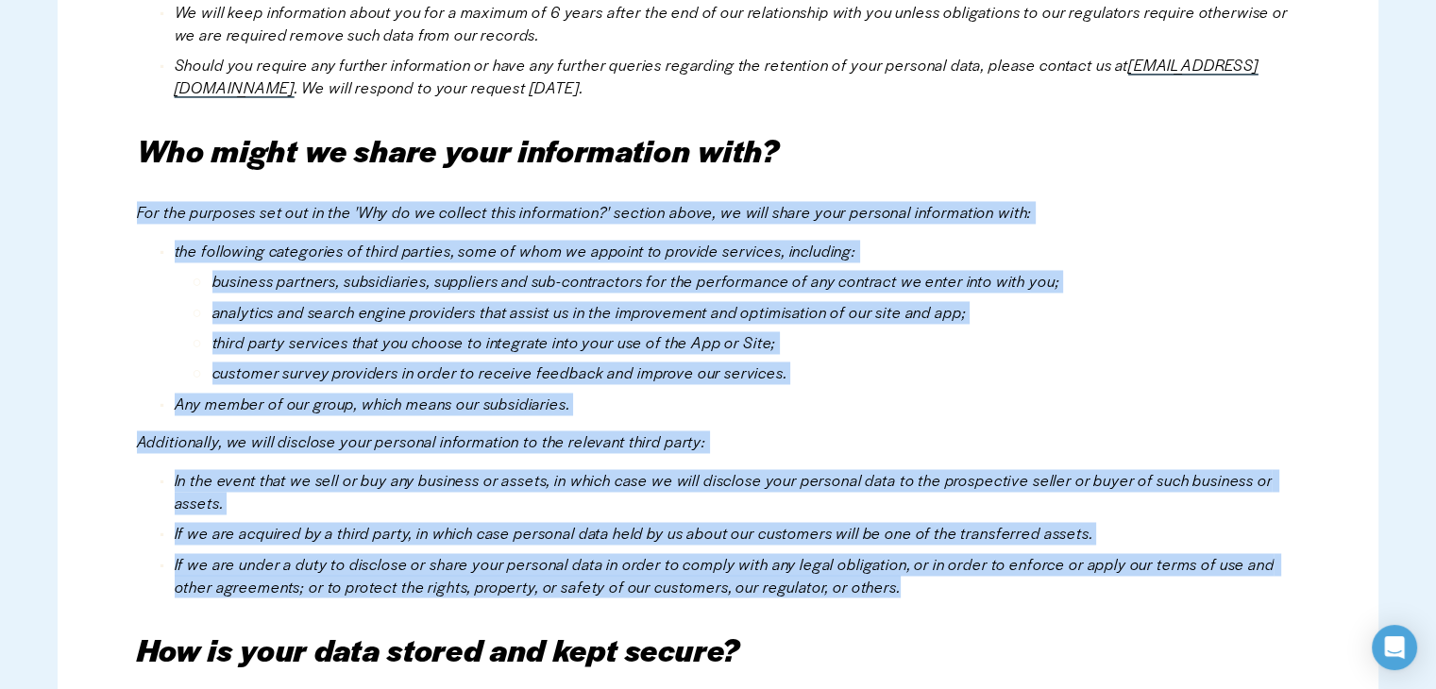
drag, startPoint x: 135, startPoint y: 212, endPoint x: 969, endPoint y: 583, distance: 912.3
copy div "For the purposes set out in the 'Why do we collect this information?' section a…"
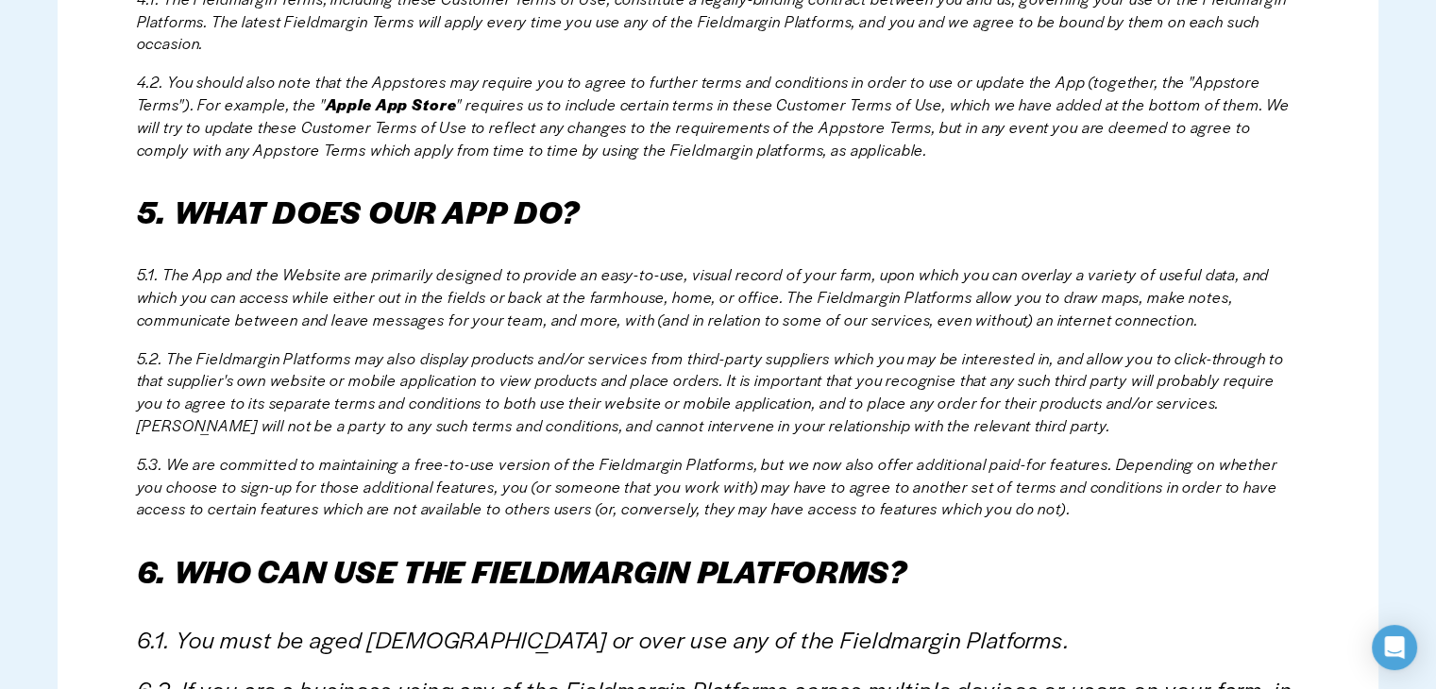
scroll to position [2082, 0]
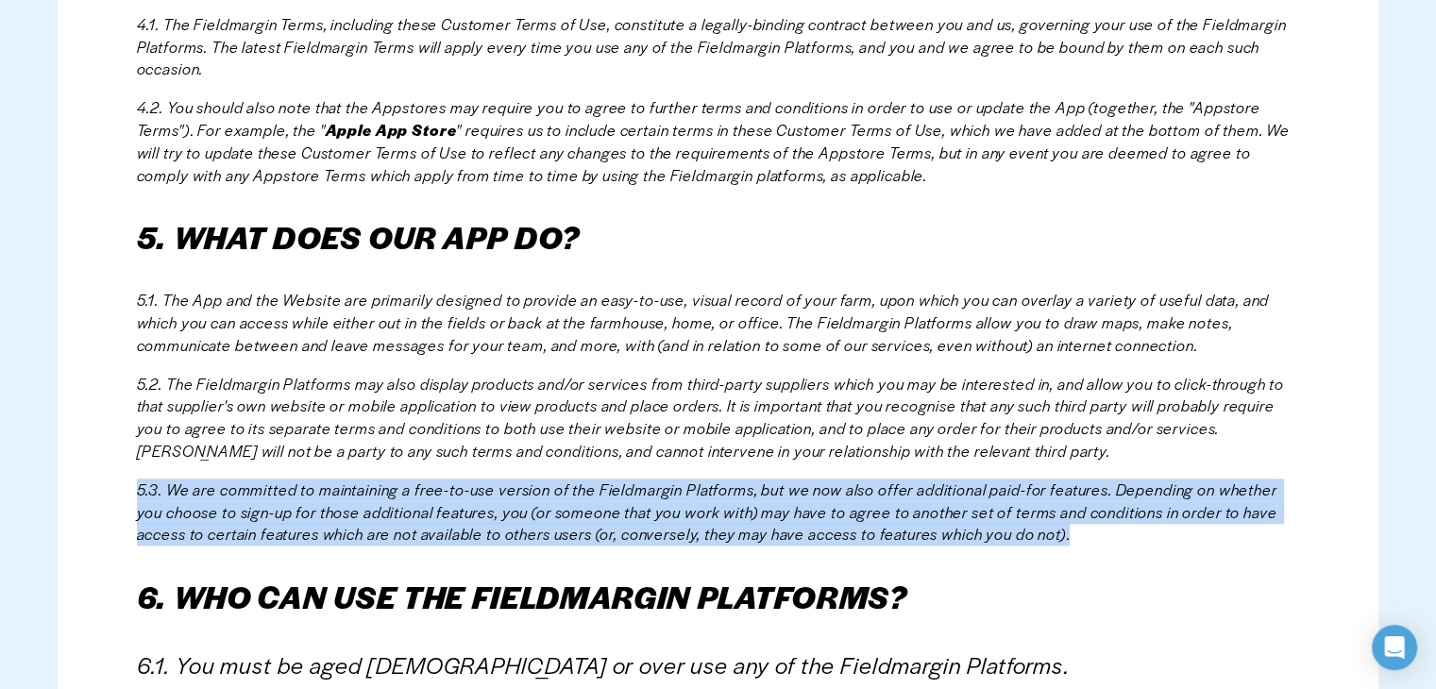
drag, startPoint x: 1080, startPoint y: 537, endPoint x: 121, endPoint y: 484, distance: 960.8
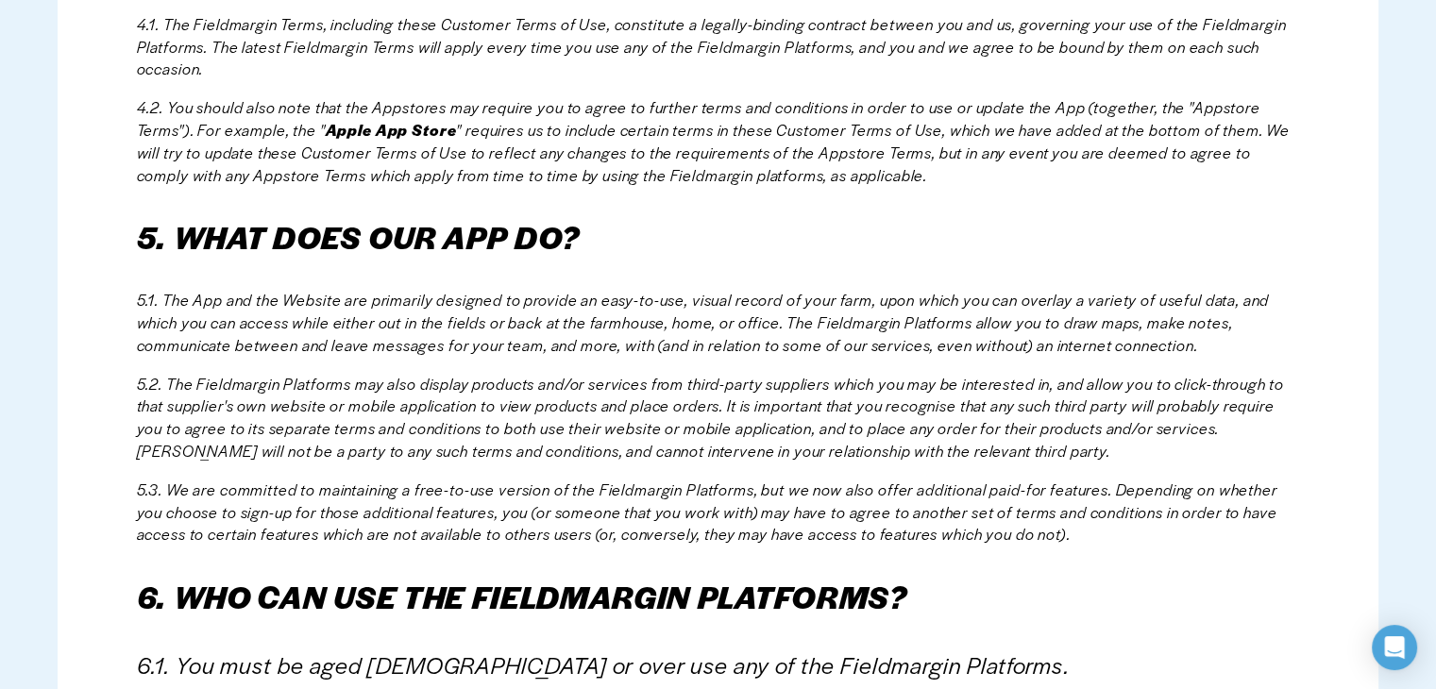
click at [839, 386] on em "5.2. The Fieldmargin Platforms may also display products and/or services from t…" at bounding box center [712, 417] width 1151 height 89
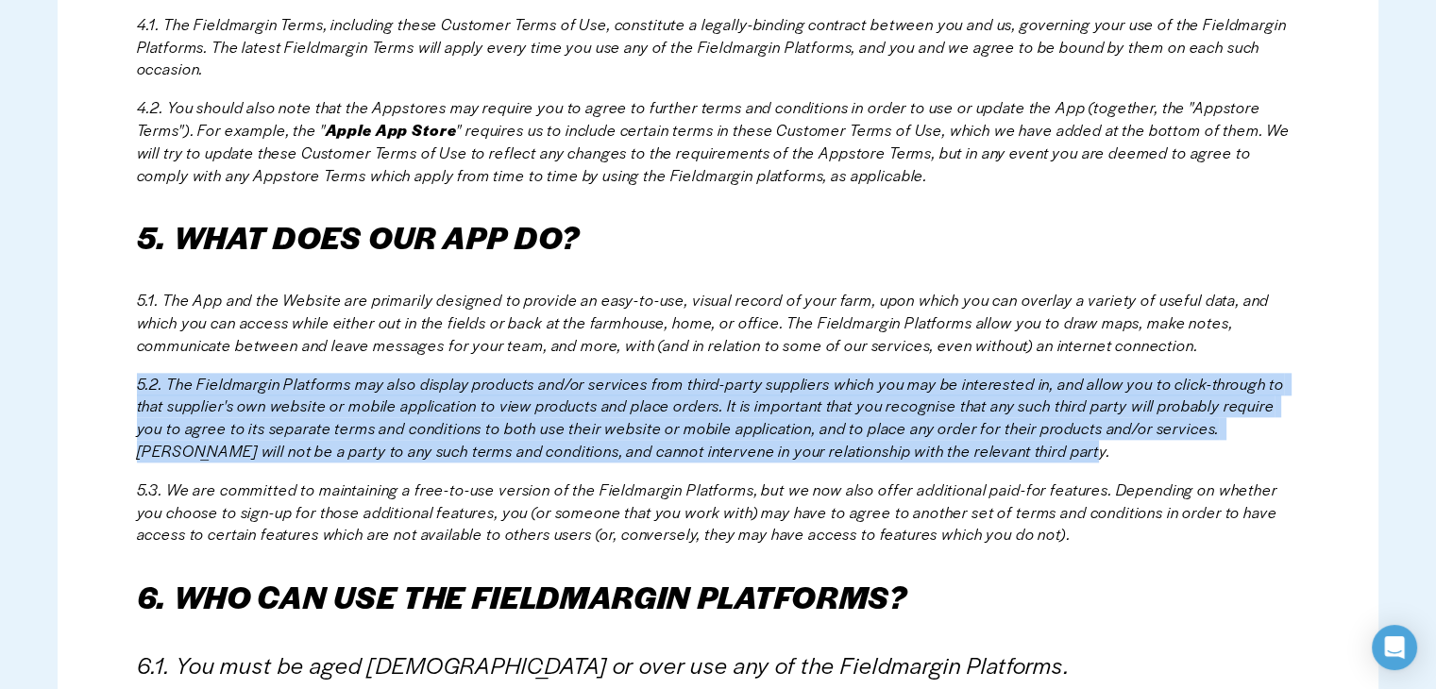
drag, startPoint x: 1090, startPoint y: 453, endPoint x: 126, endPoint y: 390, distance: 966.2
copy em "5.2. The Fieldmargin Platforms may also display products and/or services from t…"
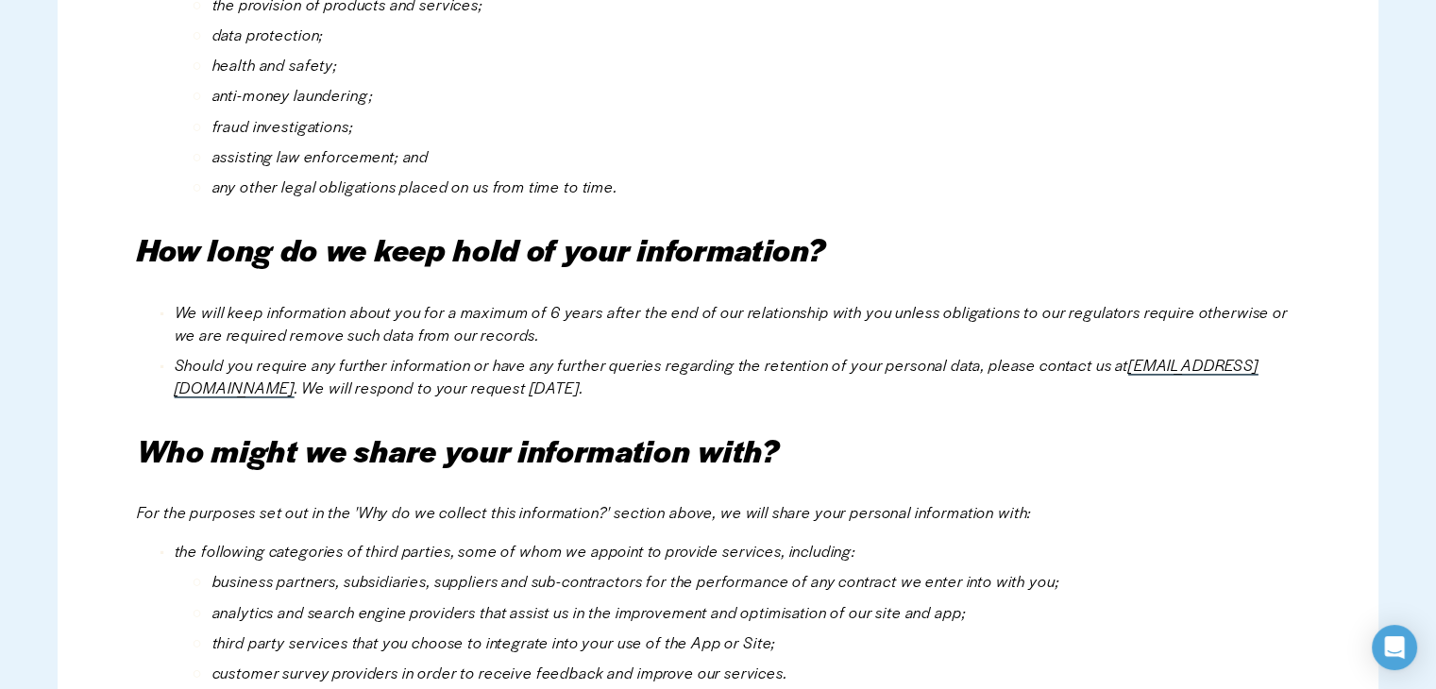
scroll to position [17306, 0]
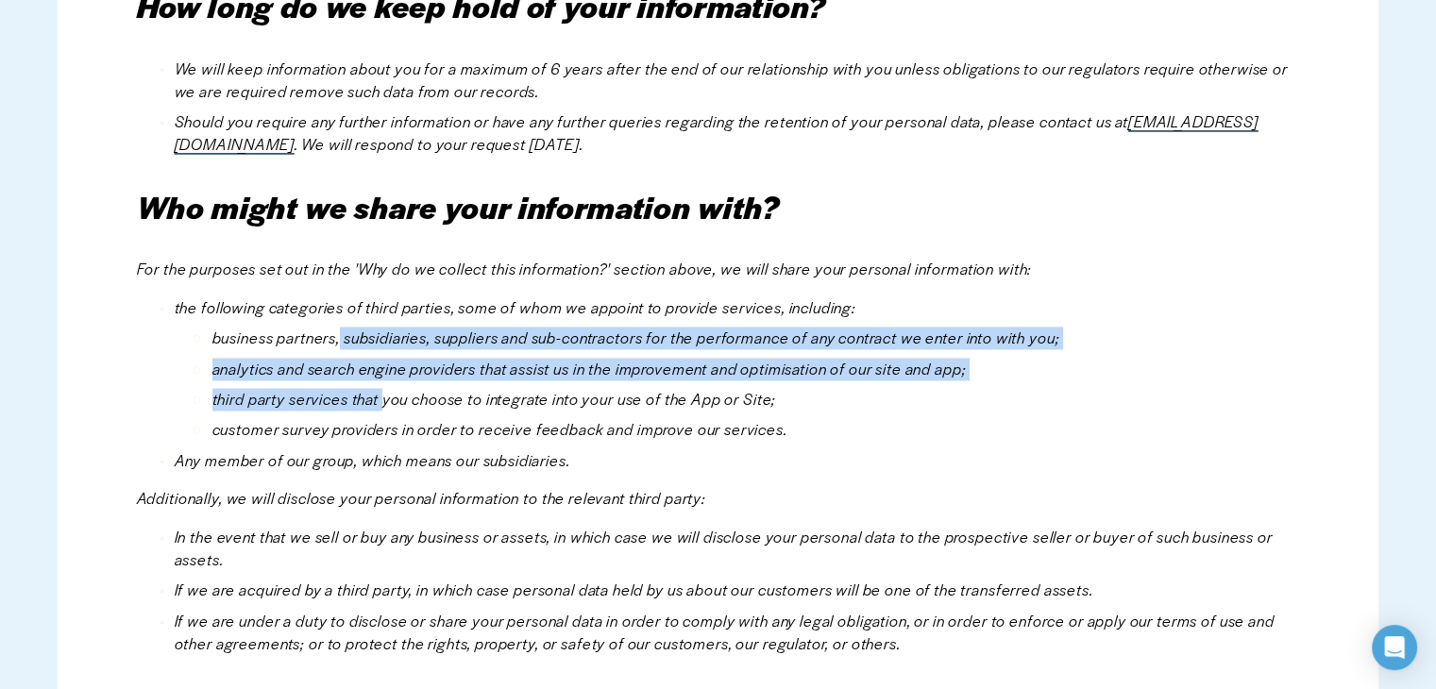
drag, startPoint x: 351, startPoint y: 347, endPoint x: 383, endPoint y: 396, distance: 58.7
click at [383, 396] on ul "business partners, subsidiaries, suppliers and sub-contractors for the performa…" at bounding box center [738, 384] width 1126 height 114
click at [384, 398] on em "third party services that you choose to integrate into your use of the App or S…" at bounding box center [494, 399] width 565 height 22
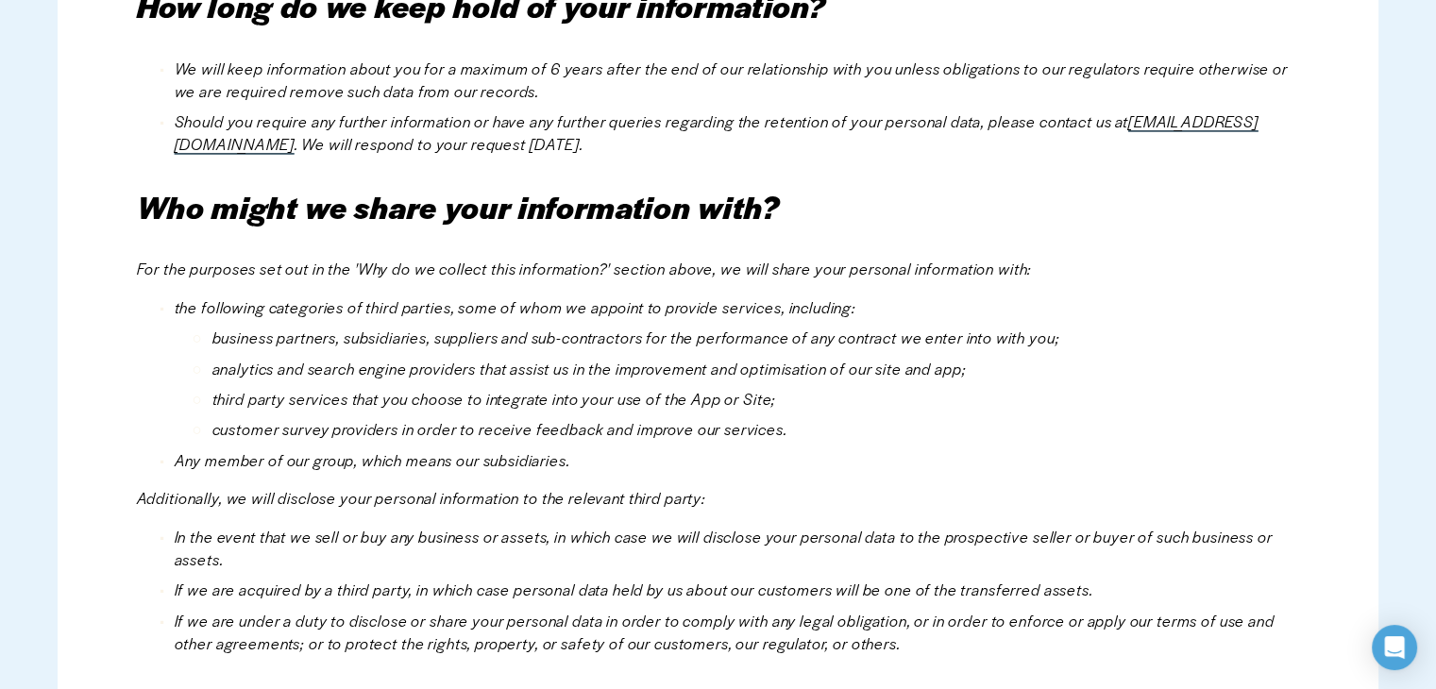
click at [456, 411] on p "third party services that you choose to integrate into your use of the App or S…" at bounding box center [756, 399] width 1088 height 23
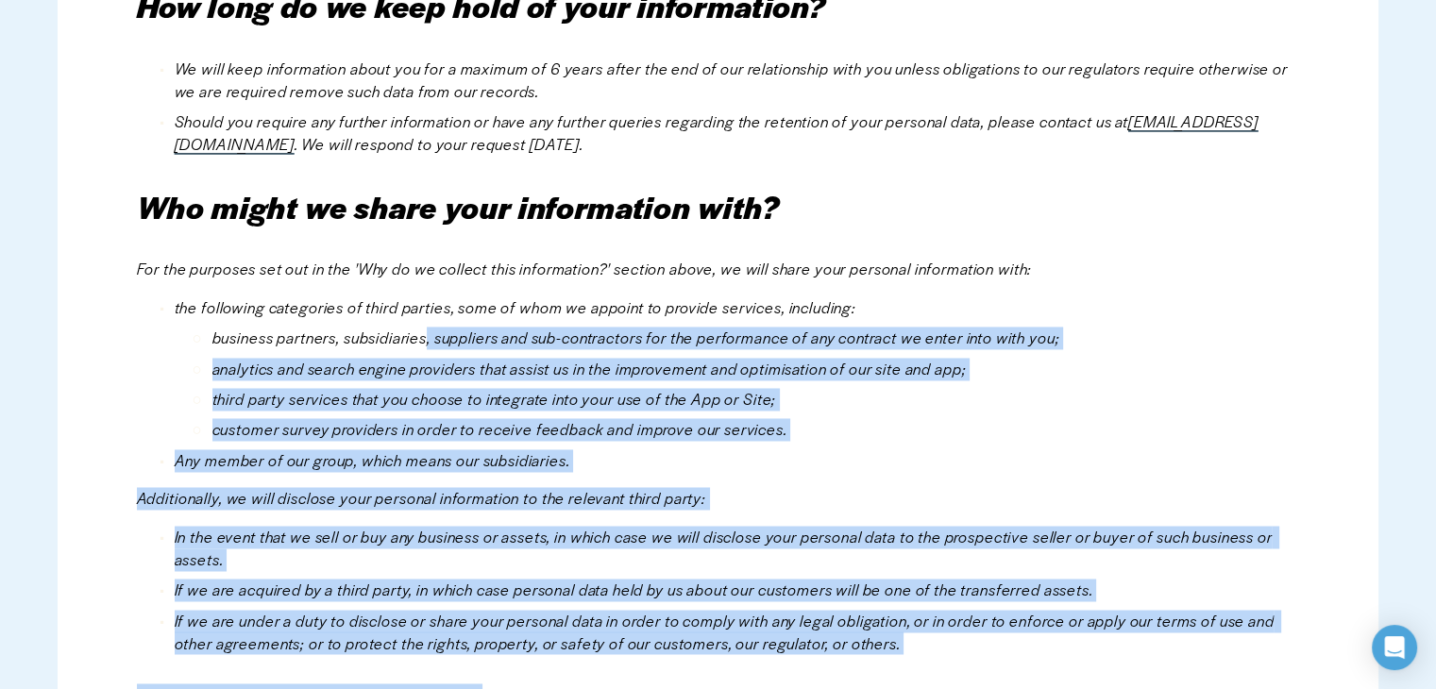
scroll to position [17345, 0]
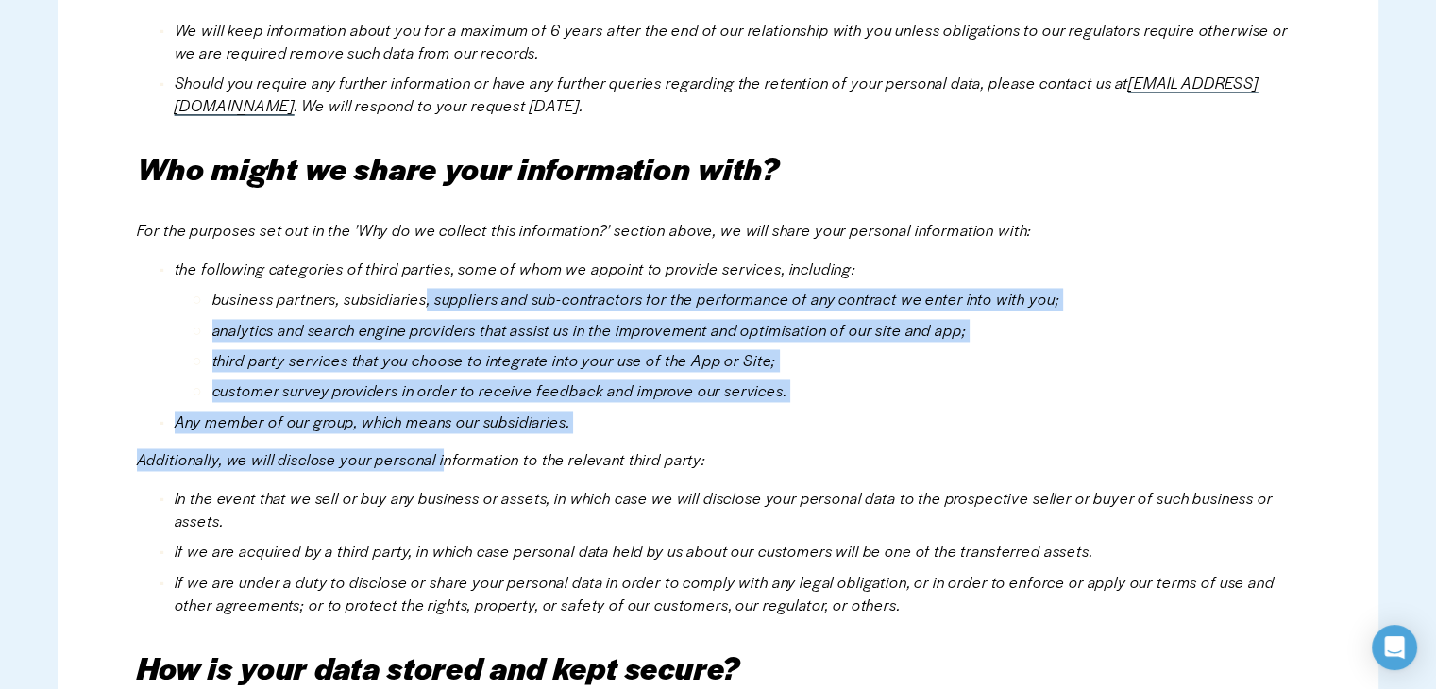
drag, startPoint x: 431, startPoint y: 349, endPoint x: 445, endPoint y: 456, distance: 107.6
click at [447, 470] on em "Additionally, we will disclose your personal information to the relevant third …" at bounding box center [421, 460] width 569 height 22
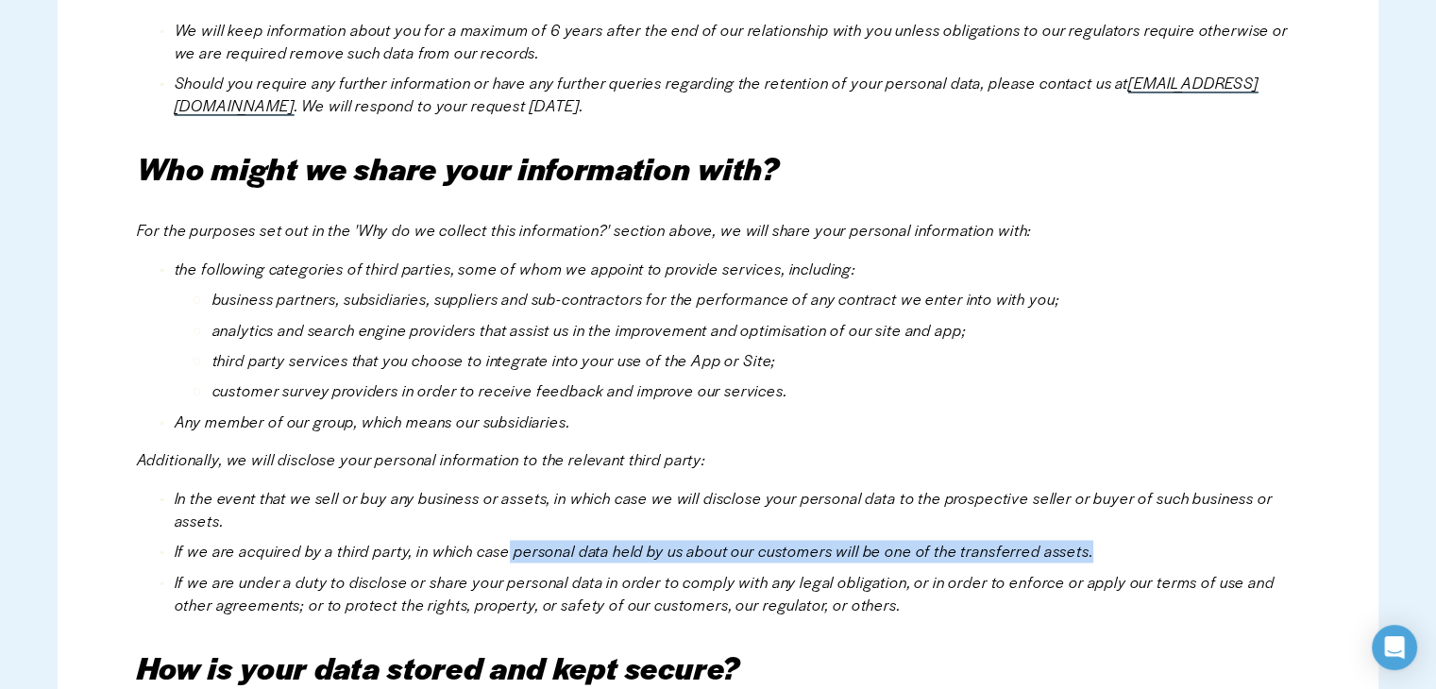
drag, startPoint x: 511, startPoint y: 548, endPoint x: 1114, endPoint y: 535, distance: 603.5
click at [1114, 535] on ul "In the event that we sell or buy any business or assets, in which case we will …" at bounding box center [718, 551] width 1163 height 128
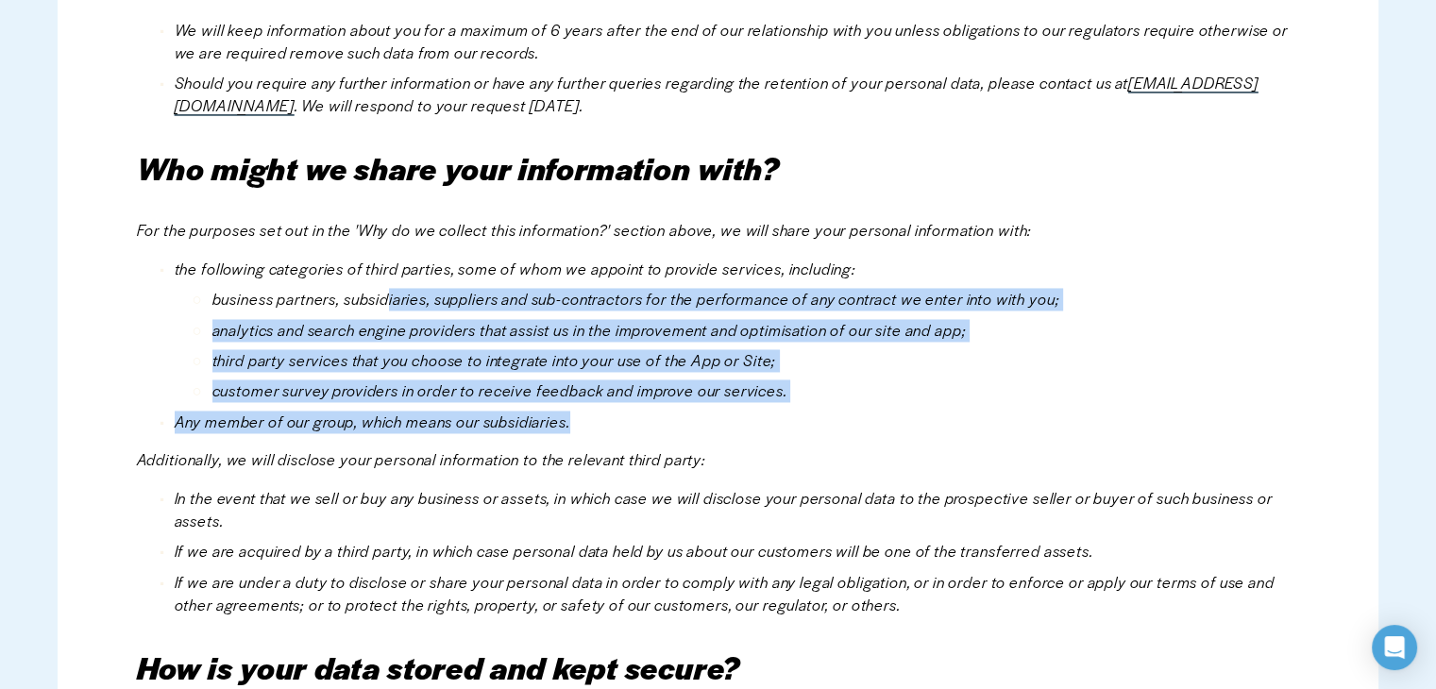
drag, startPoint x: 393, startPoint y: 304, endPoint x: 606, endPoint y: 425, distance: 245.3
click at [606, 425] on ul "the following categories of third parties, some of whom we appoint to provide s…" at bounding box center [718, 345] width 1163 height 175
click at [606, 425] on p "Any member of our group, which means our subsidiaries." at bounding box center [738, 422] width 1126 height 23
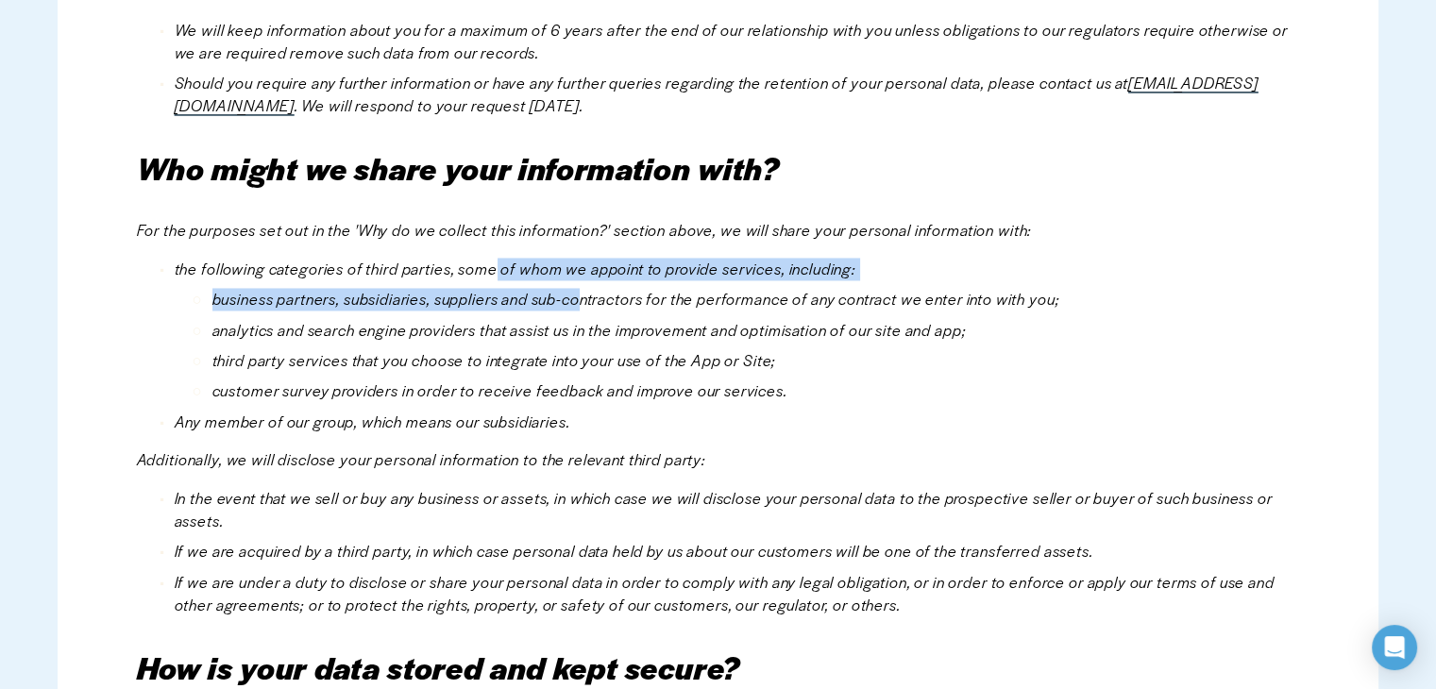
drag, startPoint x: 494, startPoint y: 277, endPoint x: 585, endPoint y: 302, distance: 95.1
click at [585, 302] on li "the following categories of third parties, some of whom we appoint to provide s…" at bounding box center [738, 330] width 1126 height 144
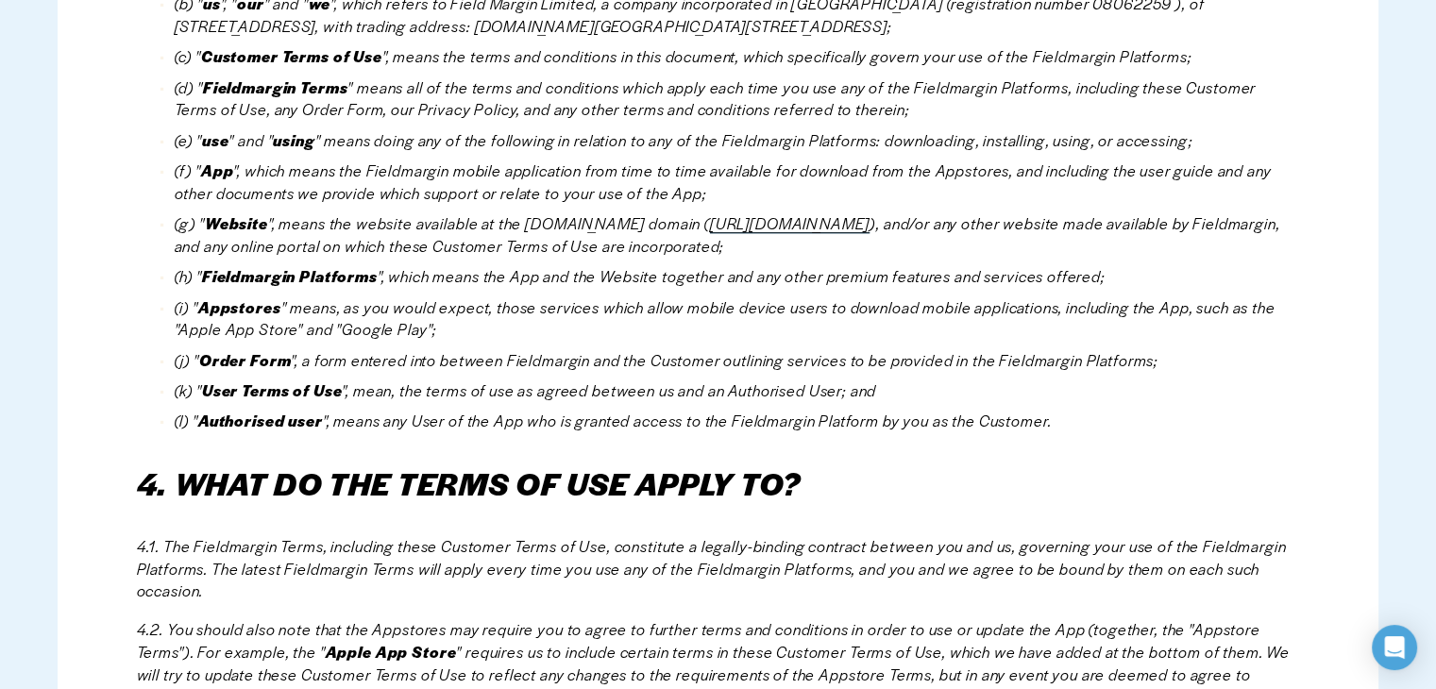
scroll to position [1535, 0]
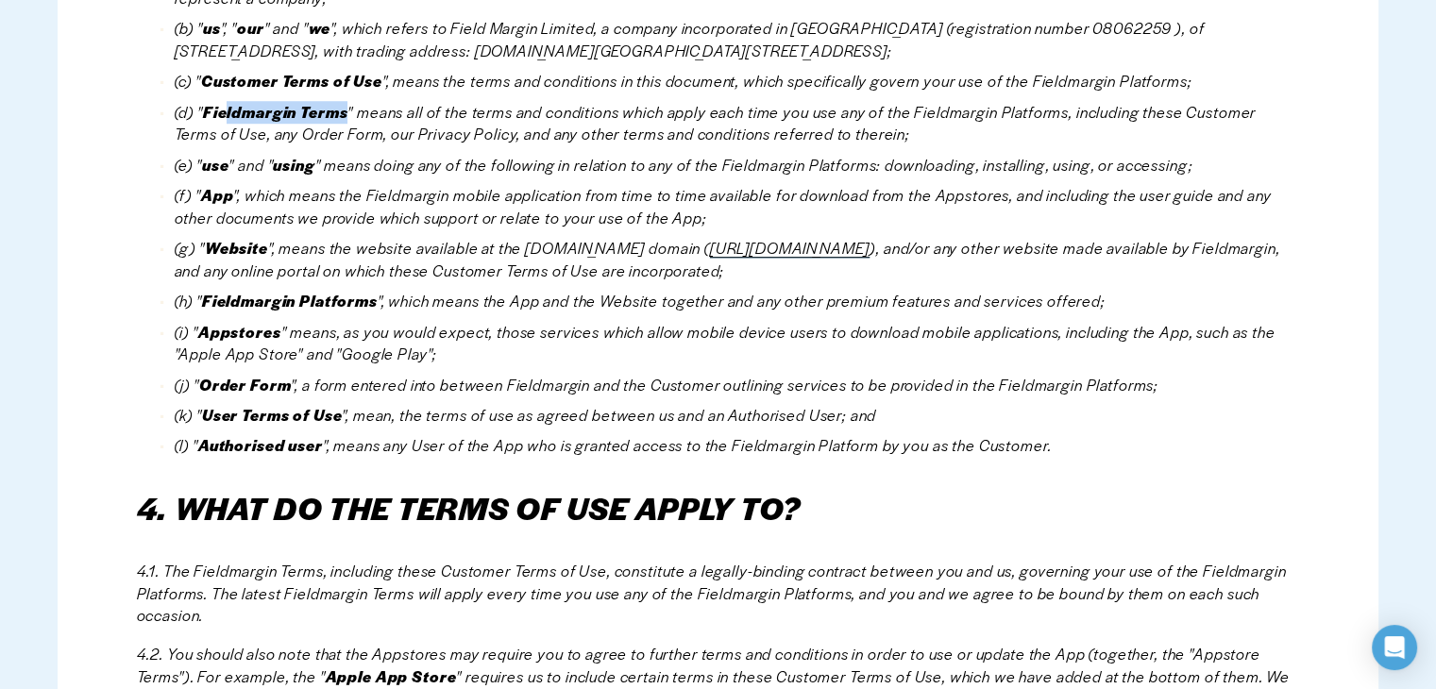
drag, startPoint x: 347, startPoint y: 114, endPoint x: 359, endPoint y: 96, distance: 21.7
click at [224, 121] on em "Fieldmargin Terms" at bounding box center [275, 112] width 144 height 22
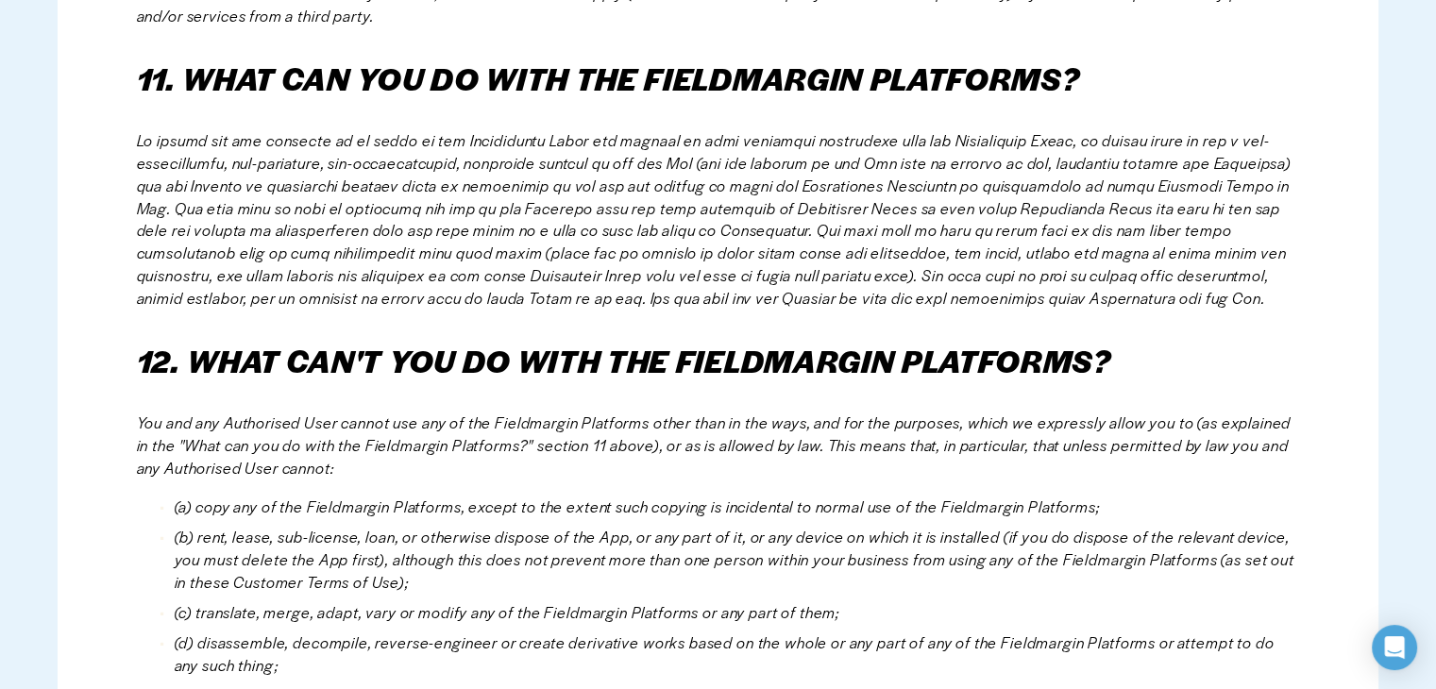
scroll to position [3928, 0]
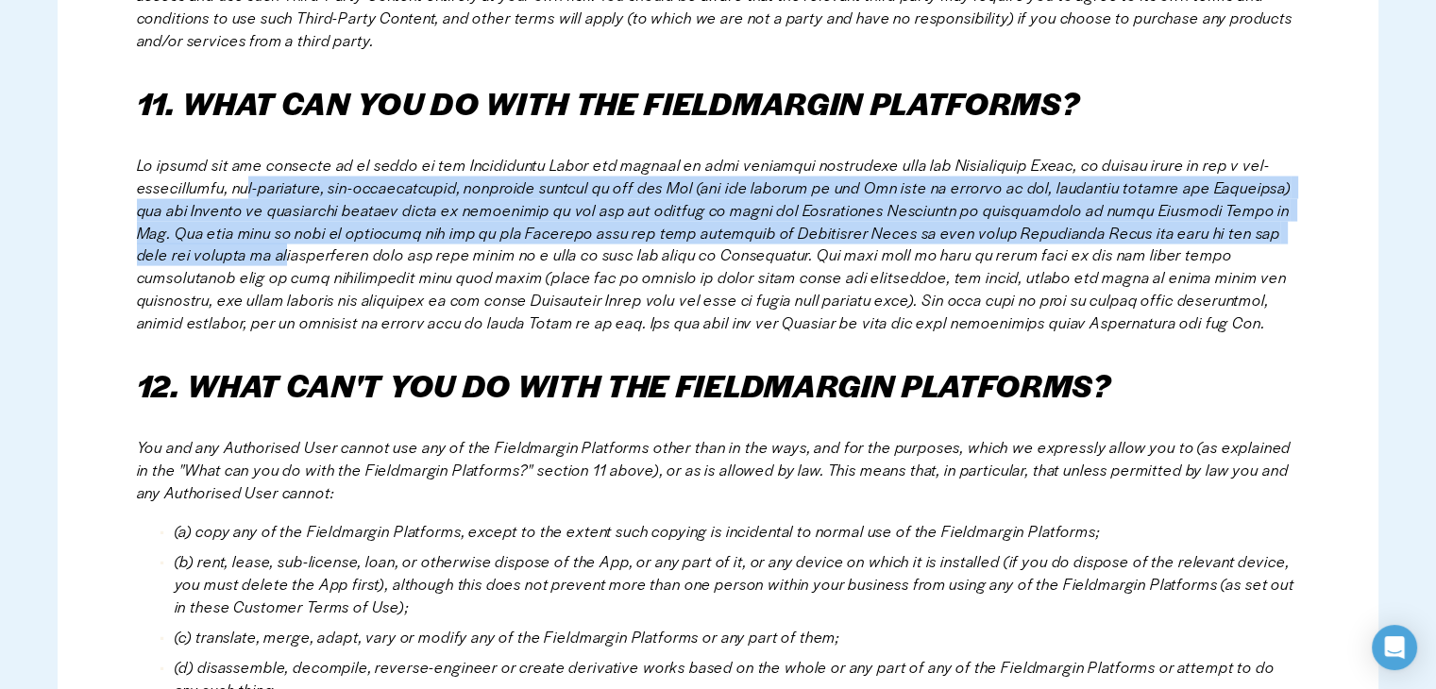
drag, startPoint x: 280, startPoint y: 190, endPoint x: 398, endPoint y: 262, distance: 138.9
click at [398, 262] on em at bounding box center [716, 243] width 1158 height 179
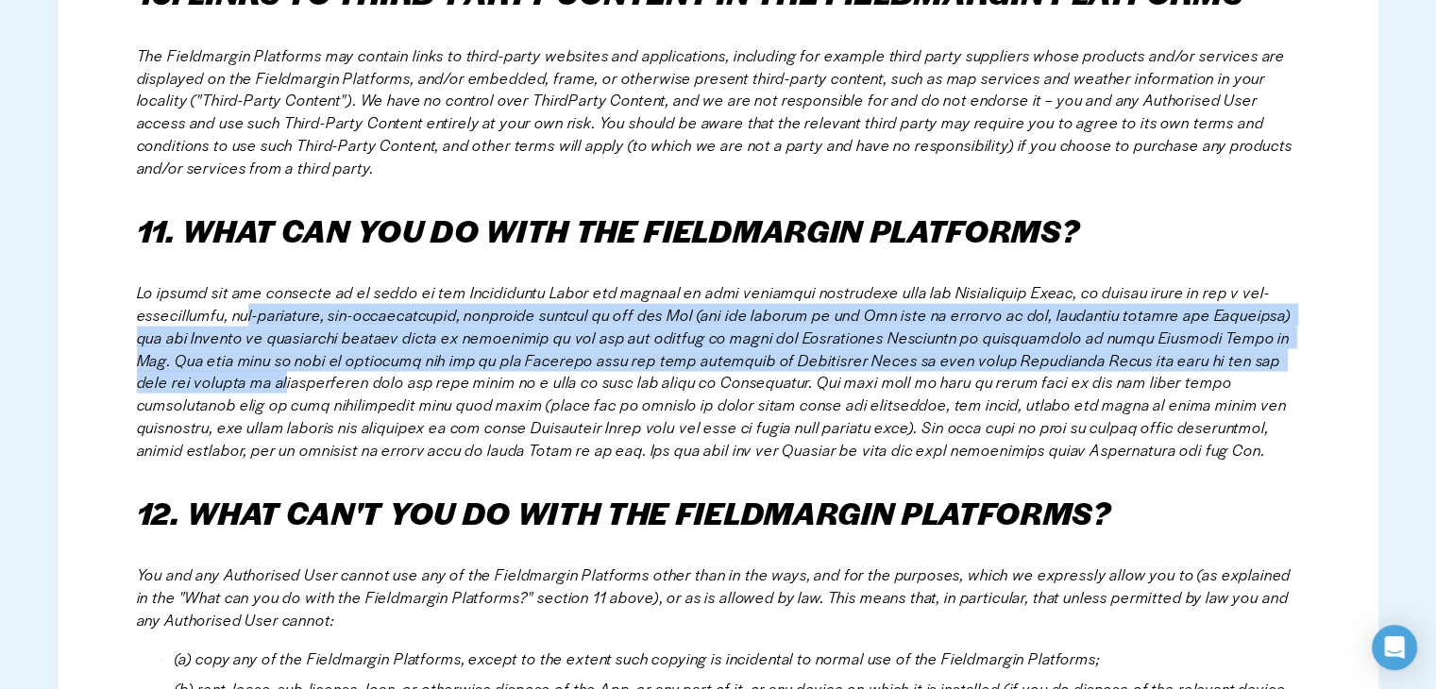
scroll to position [3825, 0]
